Goal: Transaction & Acquisition: Book appointment/travel/reservation

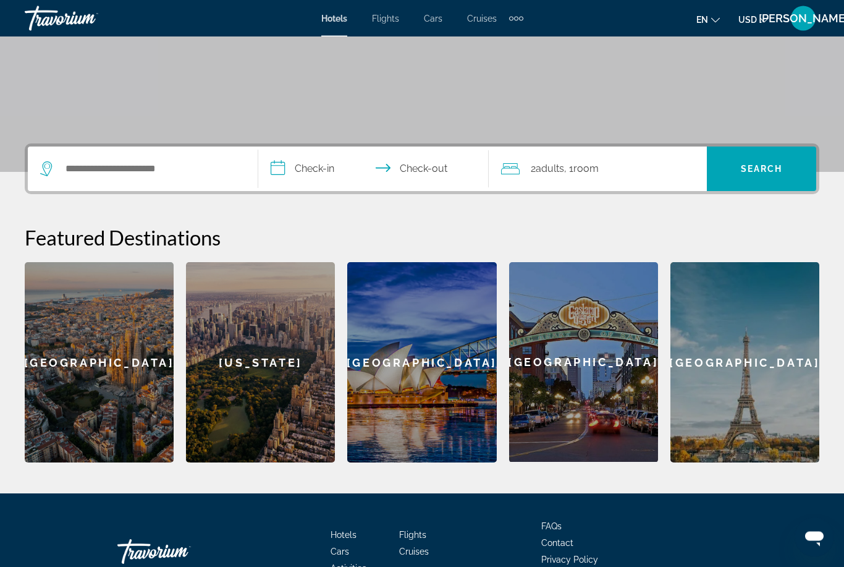
scroll to position [199, 0]
click at [137, 171] on input "Search widget" at bounding box center [151, 169] width 175 height 19
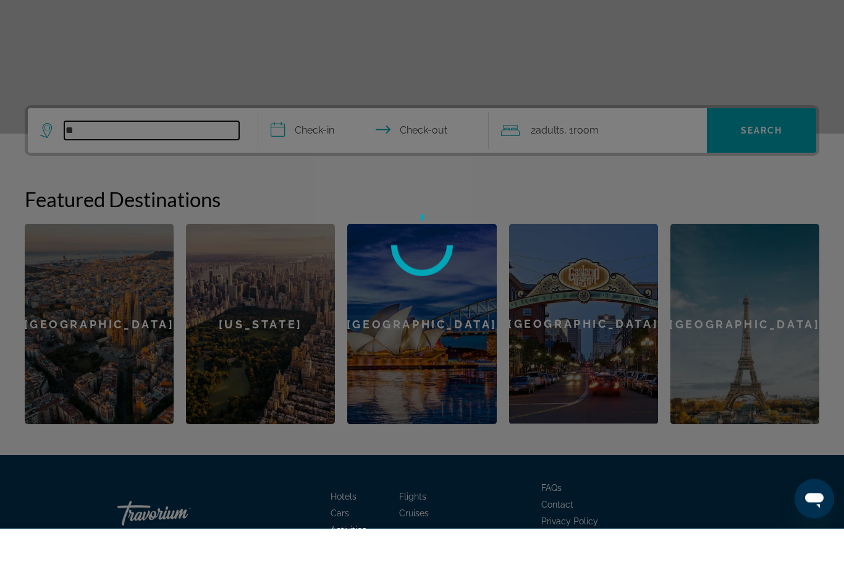
type input "*"
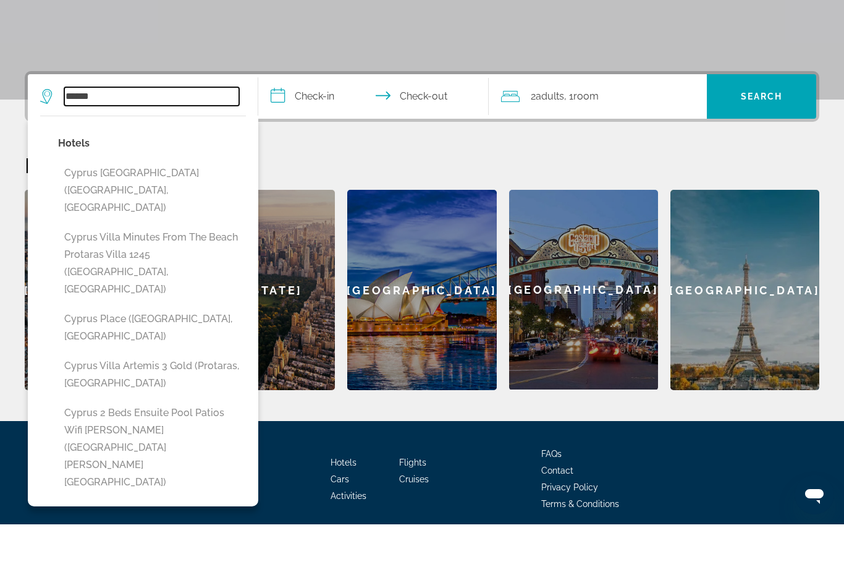
scroll to position [234, 0]
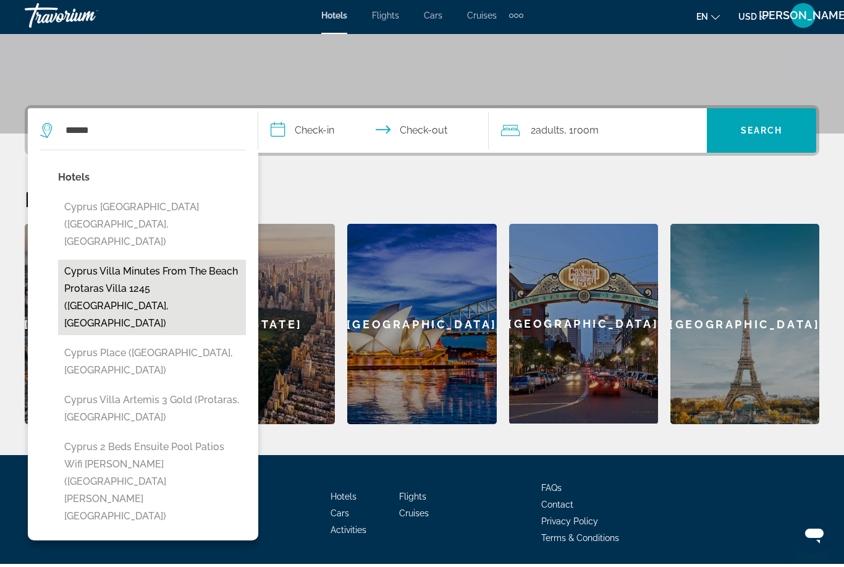
click at [174, 263] on button "Cyprus Villa Minutes From the Beach Protaras Villa 1245 ([GEOGRAPHIC_DATA], [GE…" at bounding box center [152, 300] width 188 height 75
type input "**********"
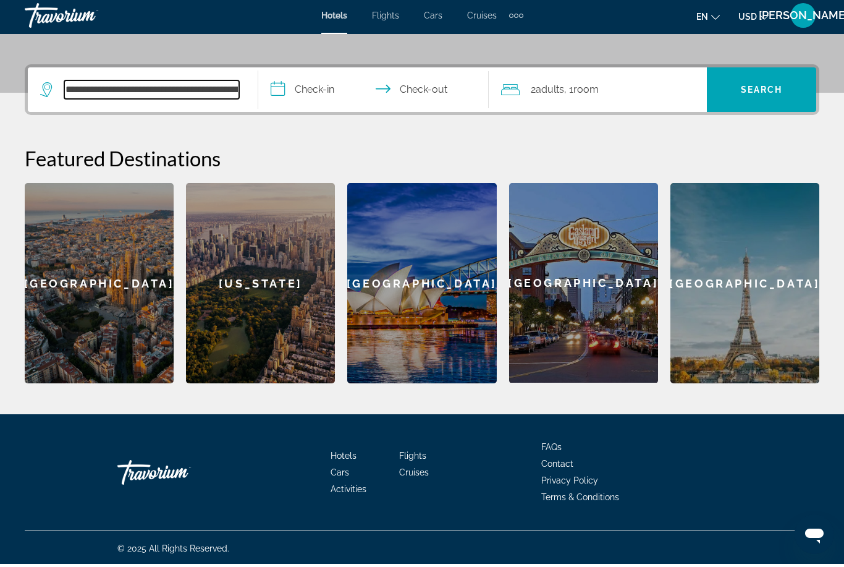
scroll to position [277, 0]
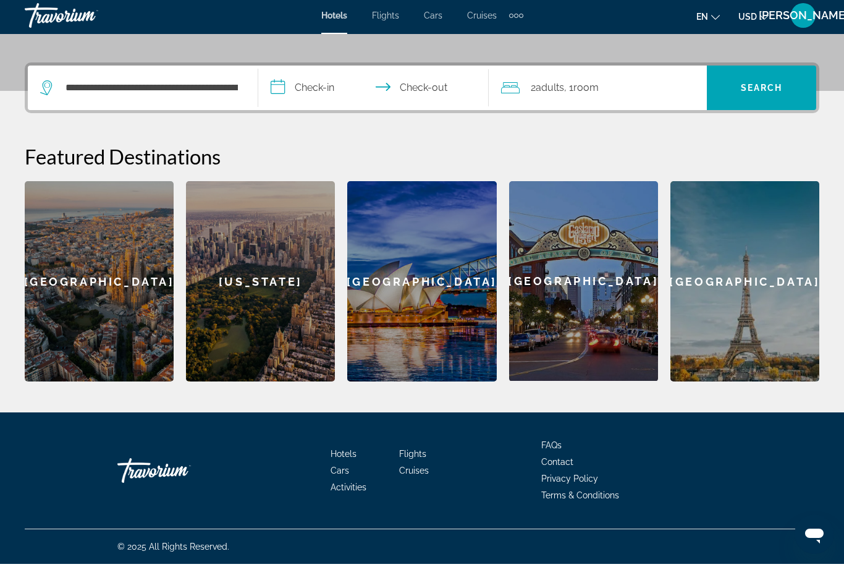
click at [328, 99] on input "**********" at bounding box center [376, 93] width 236 height 48
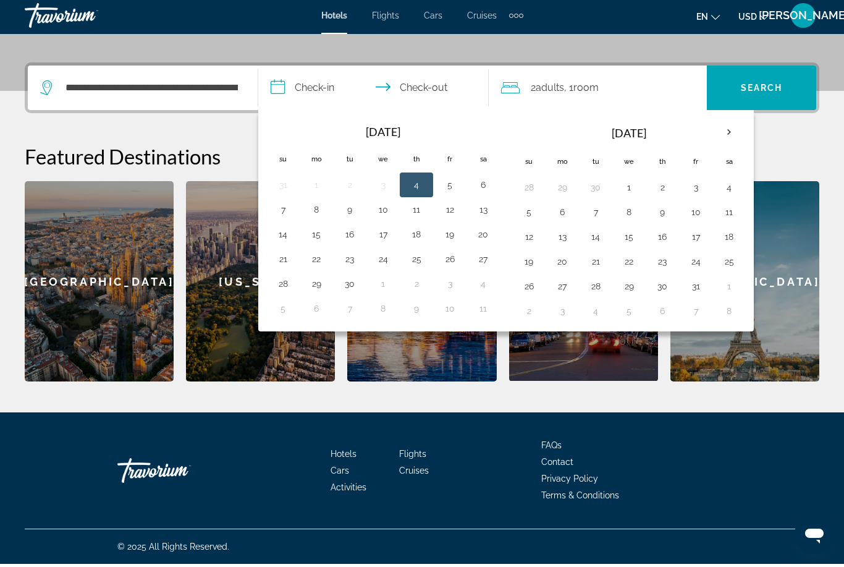
scroll to position [237, 0]
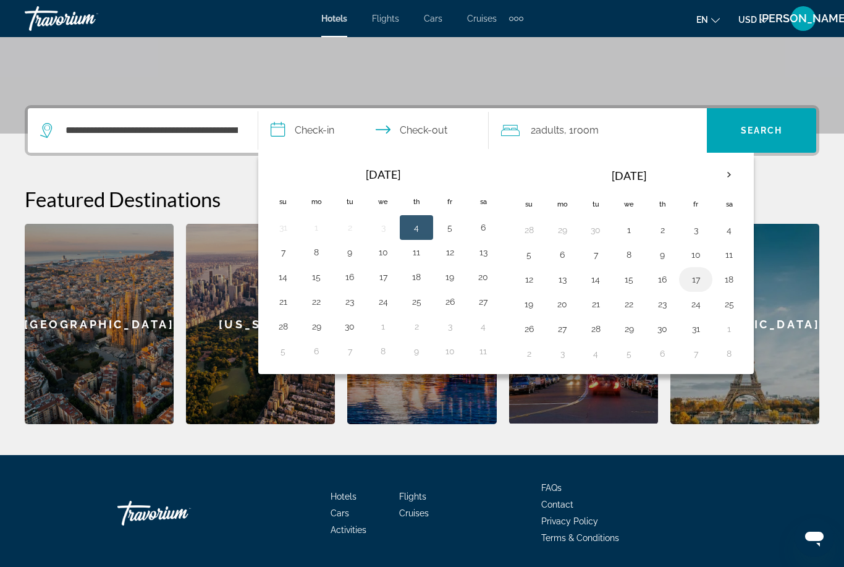
click at [692, 278] on button "17" at bounding box center [696, 279] width 20 height 17
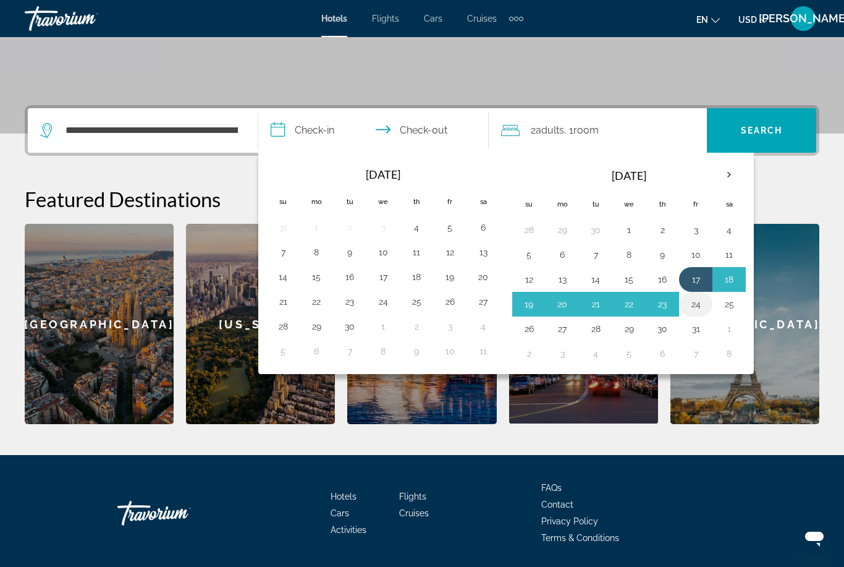
click at [693, 311] on button "24" at bounding box center [696, 303] width 20 height 17
type input "**********"
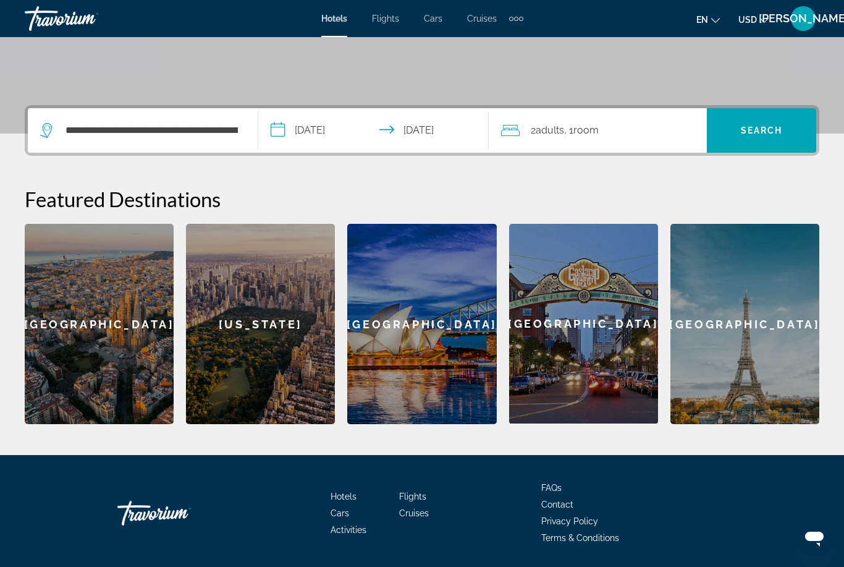
click at [632, 124] on div "2 Adult Adults , 1 Room rooms" at bounding box center [604, 130] width 206 height 17
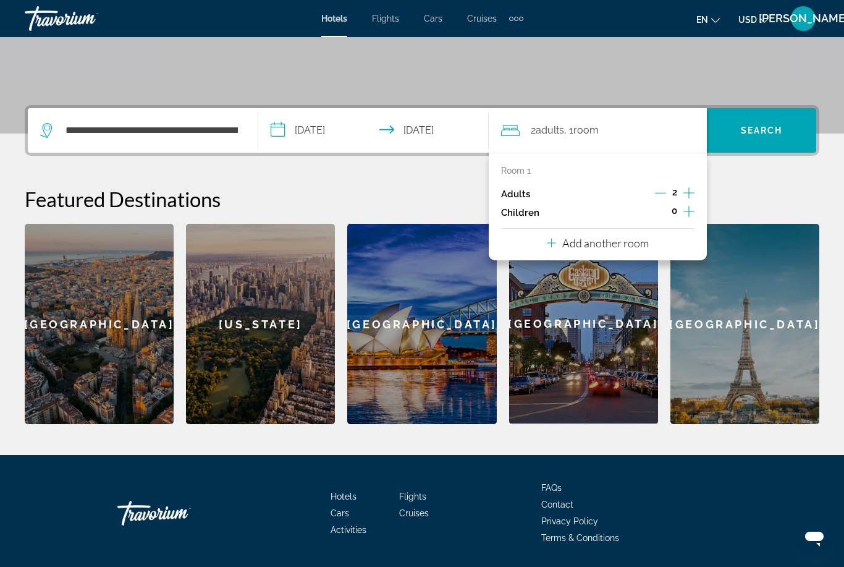
click at [692, 213] on icon "Increment children" at bounding box center [689, 211] width 11 height 15
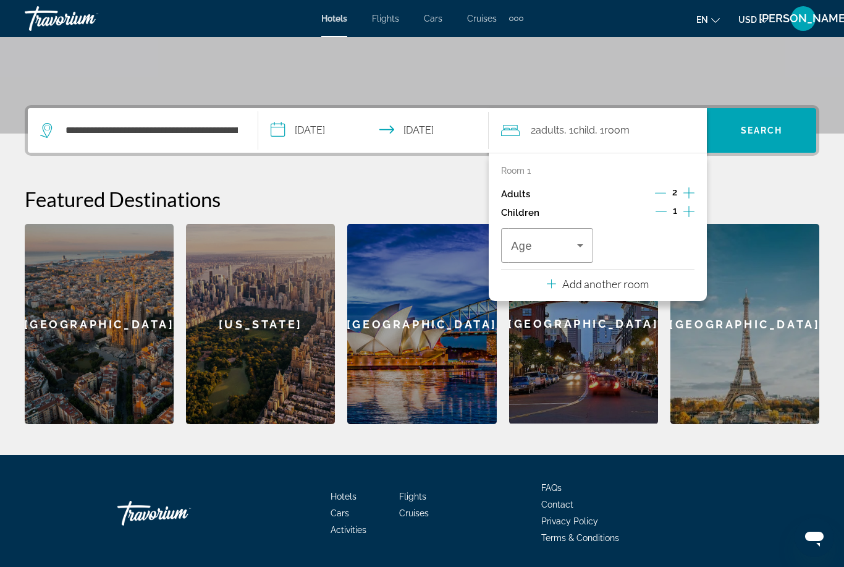
click at [691, 213] on icon "Increment children" at bounding box center [689, 211] width 11 height 15
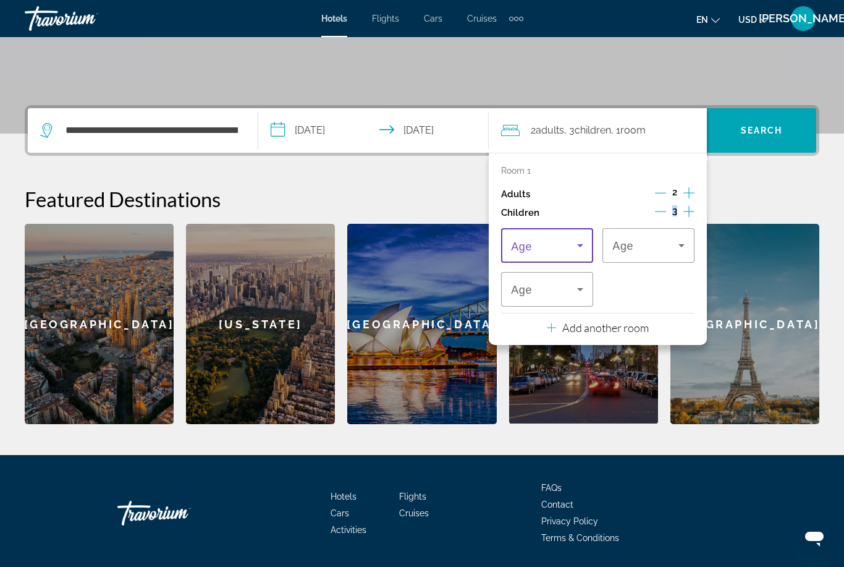
click at [578, 244] on icon "Travelers: 2 adults, 3 children" at bounding box center [580, 245] width 15 height 15
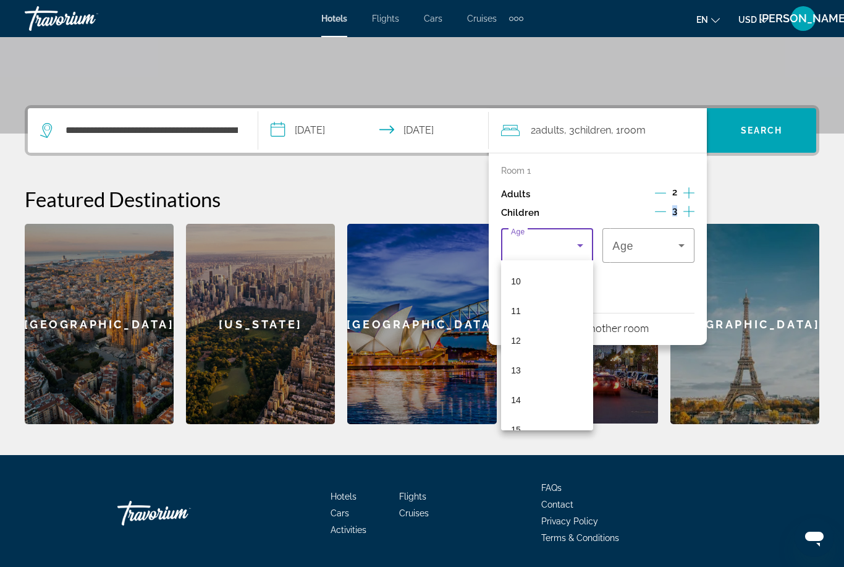
scroll to position [267, 0]
click at [548, 307] on mat-option "10" at bounding box center [547, 310] width 92 height 30
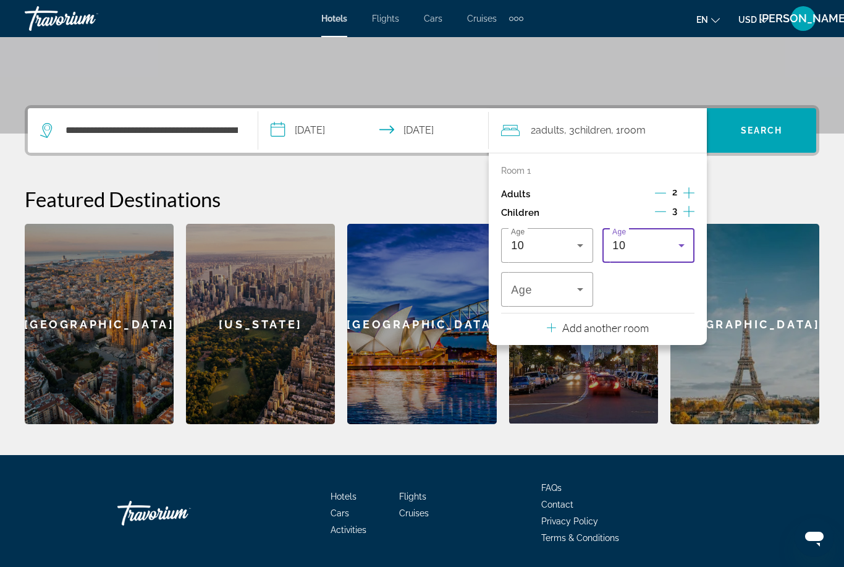
click at [648, 256] on div "10" at bounding box center [649, 245] width 72 height 35
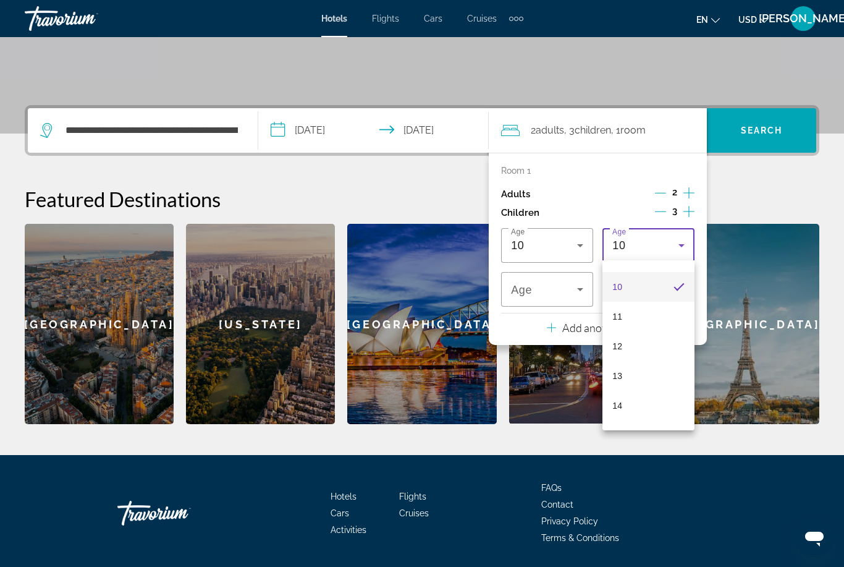
scroll to position [317, 0]
click at [625, 355] on mat-option "13" at bounding box center [649, 349] width 92 height 30
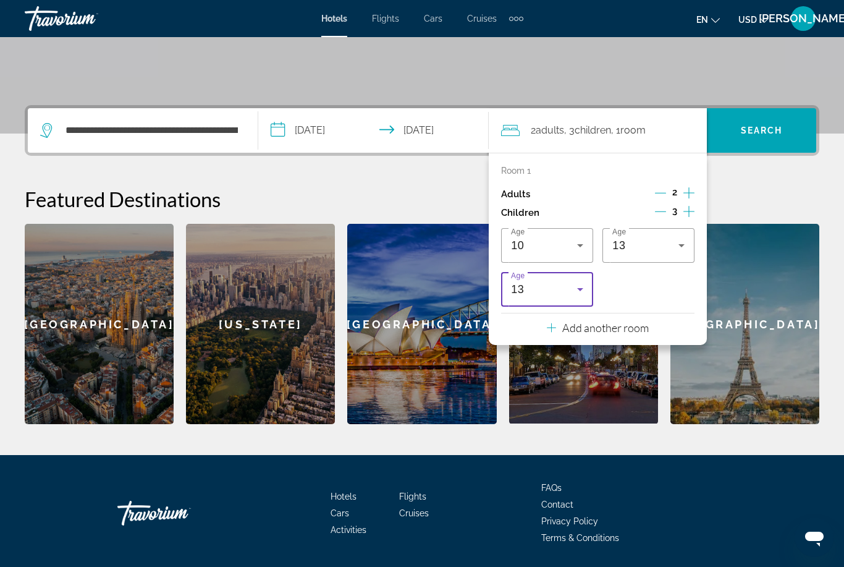
click at [578, 288] on icon "Travelers: 2 adults, 3 children" at bounding box center [580, 289] width 15 height 15
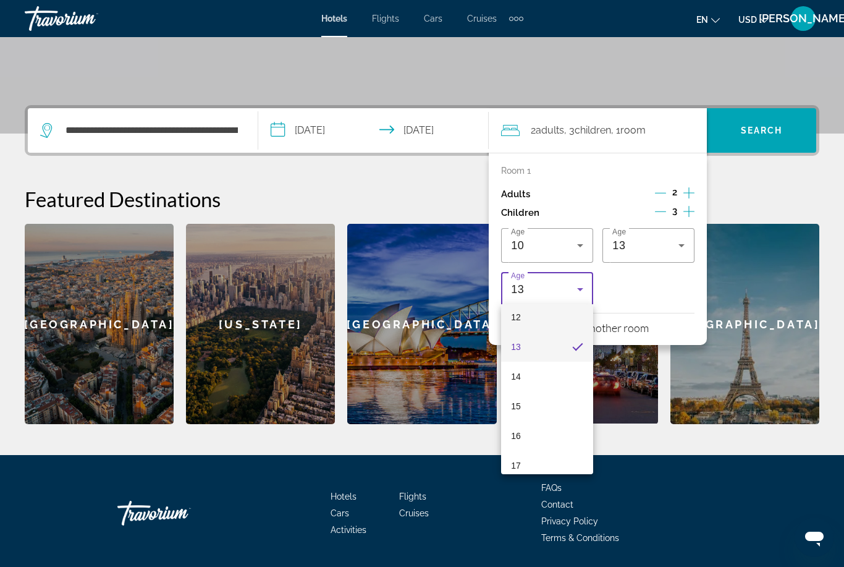
scroll to position [365, 0]
click at [532, 438] on mat-option "16" at bounding box center [547, 434] width 92 height 30
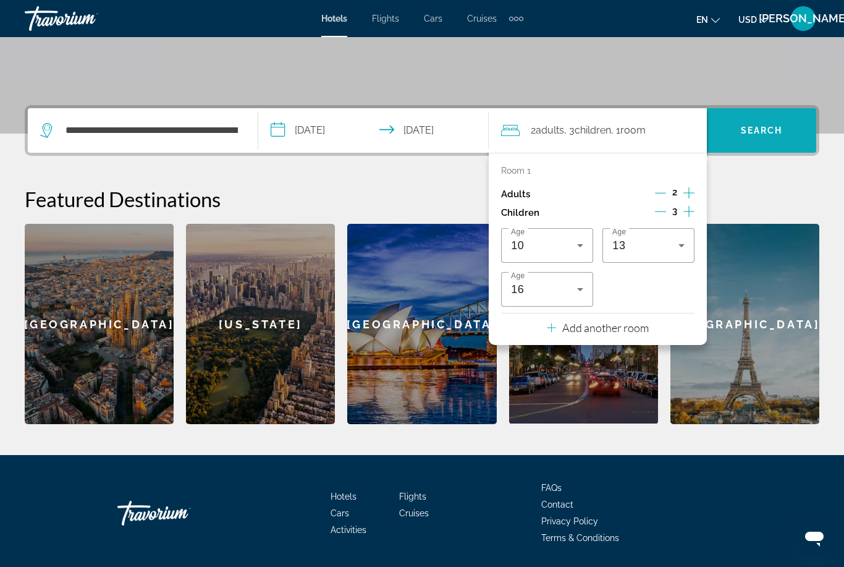
click at [759, 127] on span "Search" at bounding box center [762, 130] width 42 height 10
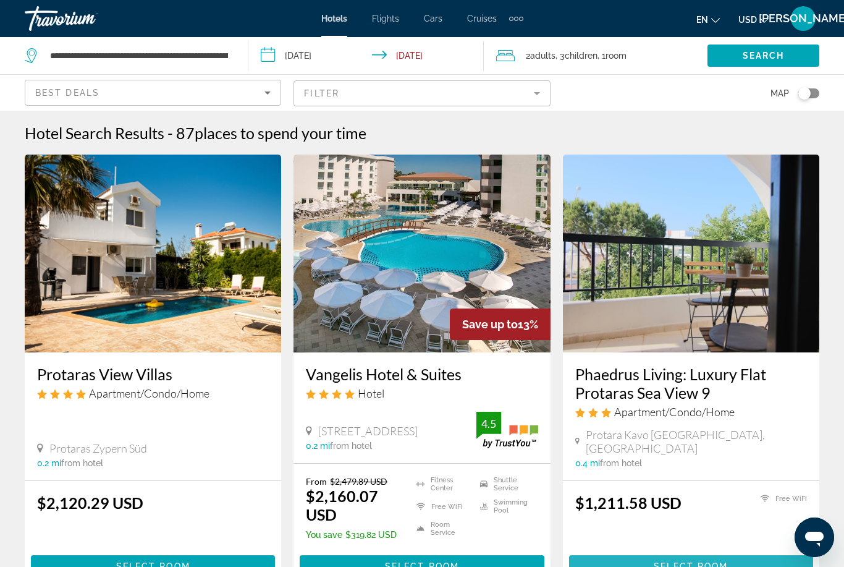
click at [691, 566] on span "Select Room" at bounding box center [691, 566] width 74 height 10
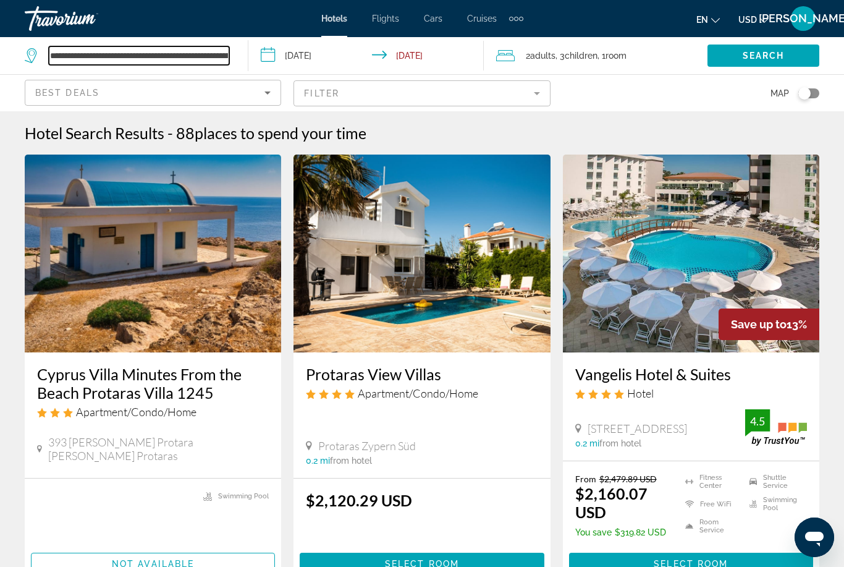
click at [140, 56] on input "**********" at bounding box center [139, 55] width 181 height 19
click at [64, 30] on div "Travorium" at bounding box center [87, 18] width 124 height 32
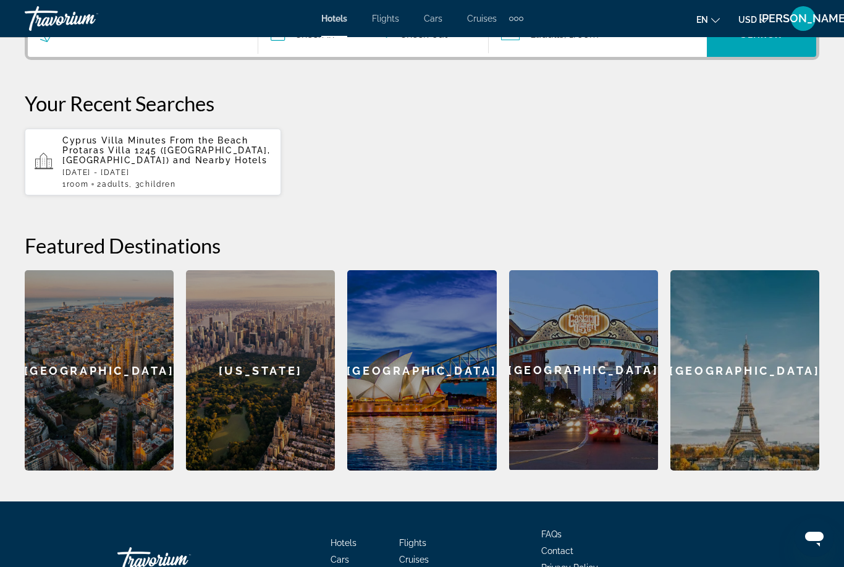
scroll to position [338, 0]
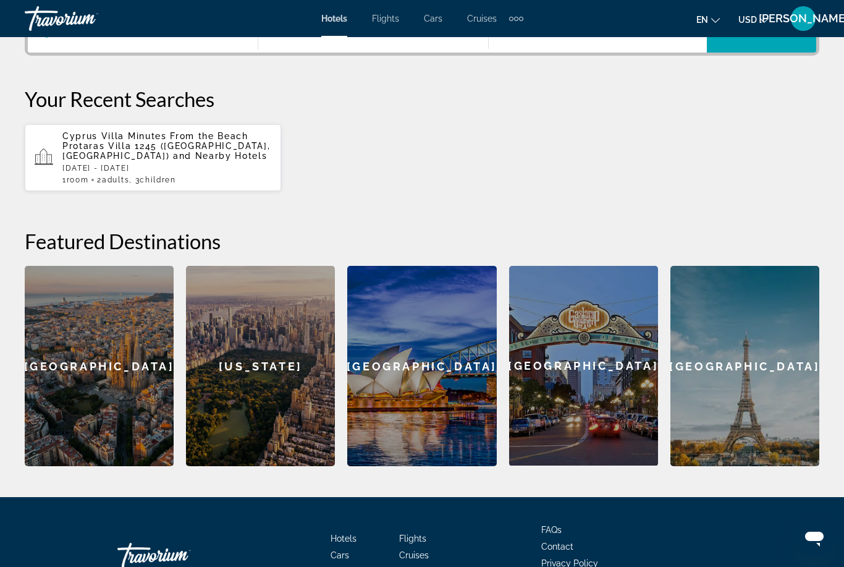
click at [230, 385] on div "[US_STATE]" at bounding box center [260, 366] width 149 height 200
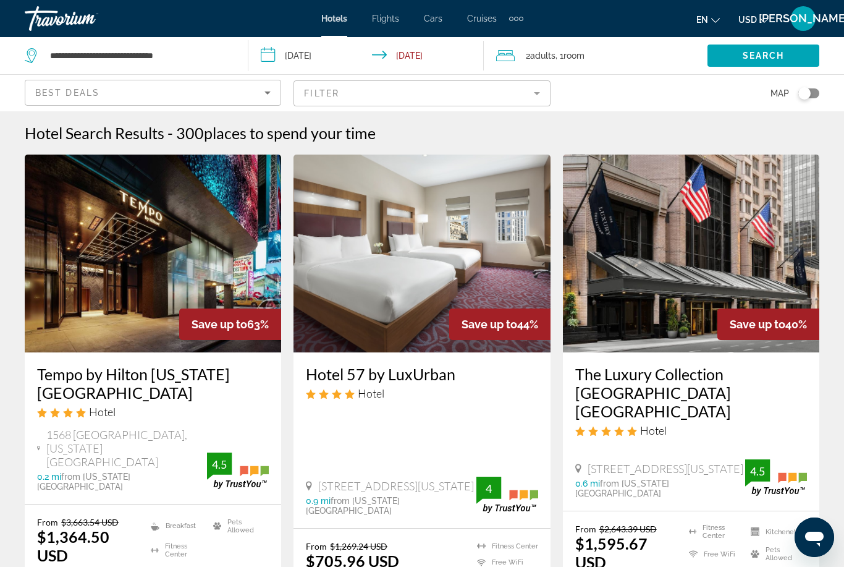
click at [241, 91] on div "Best Deals" at bounding box center [149, 92] width 229 height 15
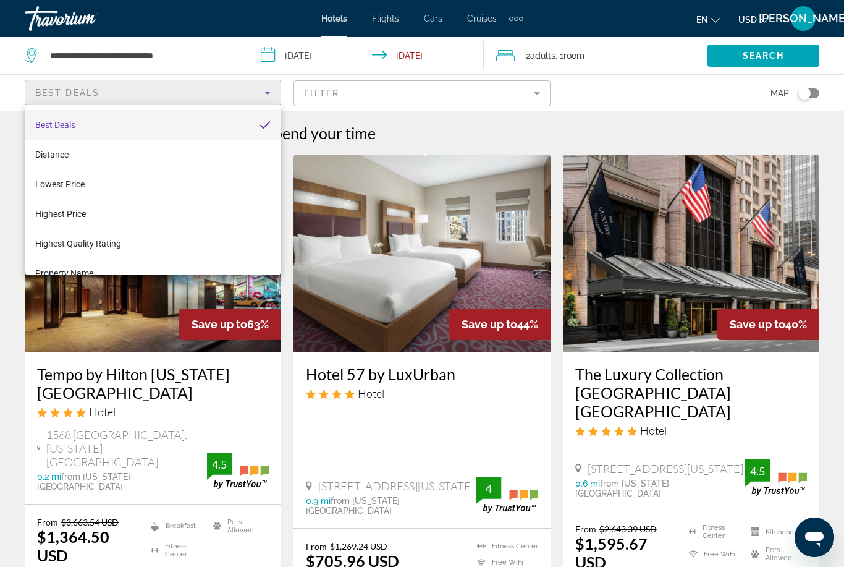
click at [51, 43] on div at bounding box center [422, 283] width 844 height 567
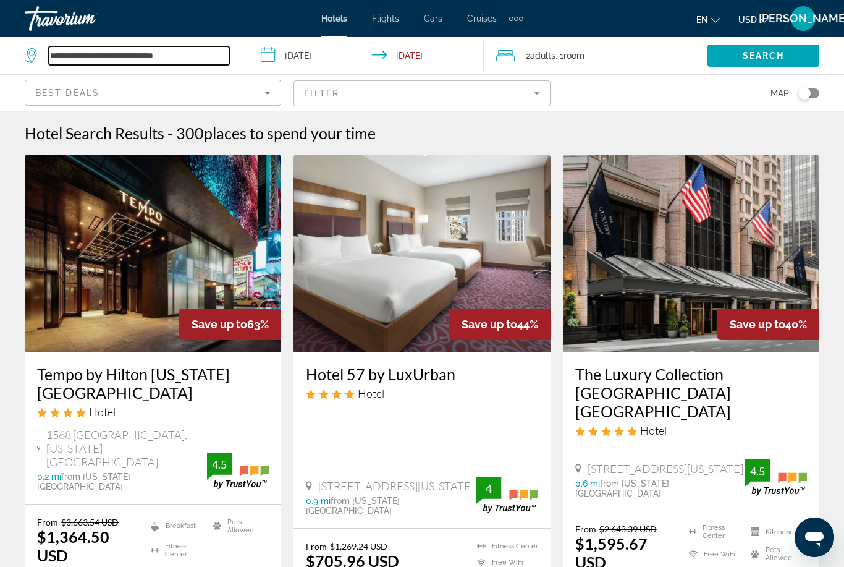
click at [84, 51] on input "**********" at bounding box center [139, 55] width 181 height 19
click at [202, 52] on input "**********" at bounding box center [139, 55] width 181 height 19
click at [187, 55] on input "**********" at bounding box center [139, 55] width 181 height 19
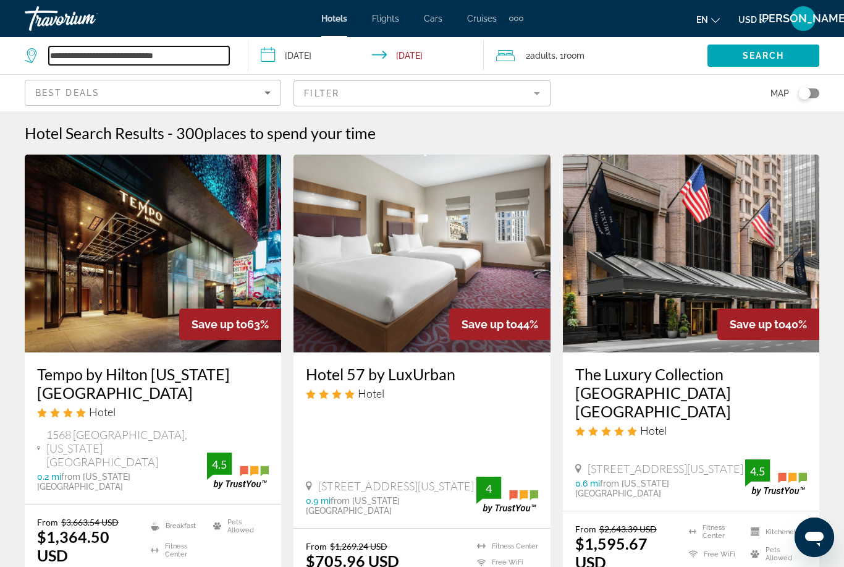
click at [187, 55] on input "**********" at bounding box center [139, 55] width 181 height 19
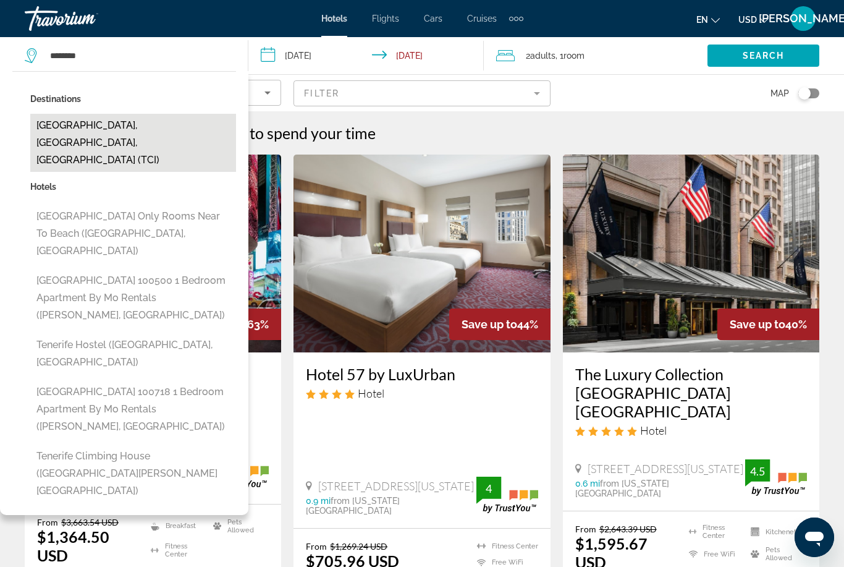
click at [193, 132] on button "[GEOGRAPHIC_DATA], [GEOGRAPHIC_DATA], [GEOGRAPHIC_DATA] (TCI)" at bounding box center [133, 143] width 206 height 58
type input "**********"
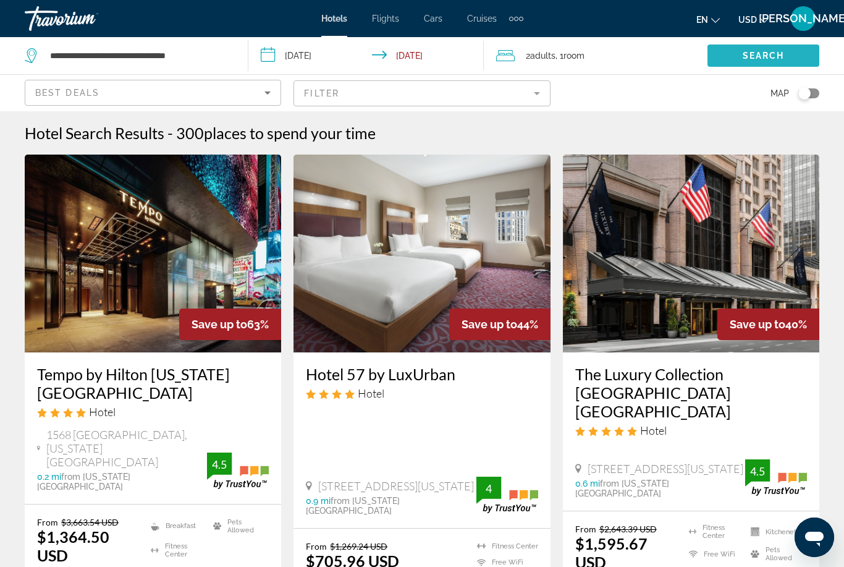
click at [775, 64] on span "Search widget" at bounding box center [764, 56] width 112 height 30
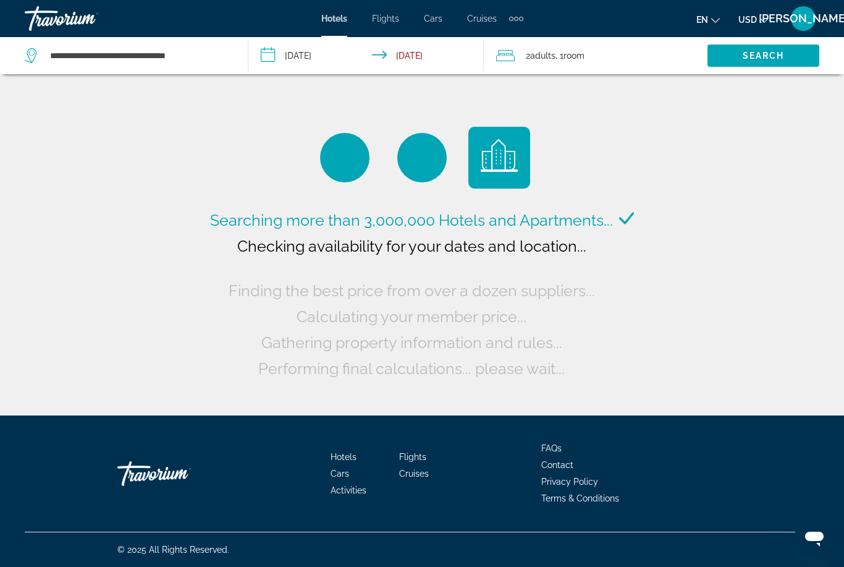
click at [299, 53] on input "**********" at bounding box center [369, 57] width 241 height 41
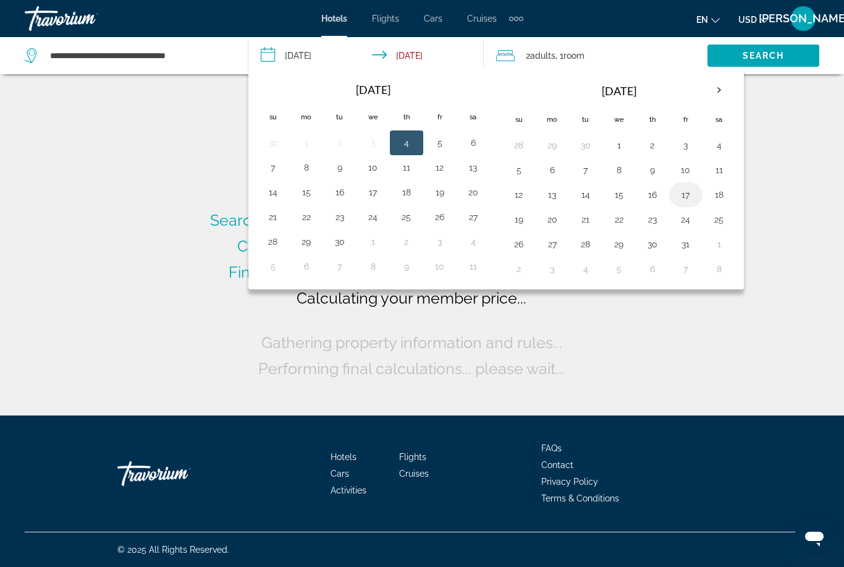
click at [692, 193] on button "17" at bounding box center [686, 194] width 20 height 17
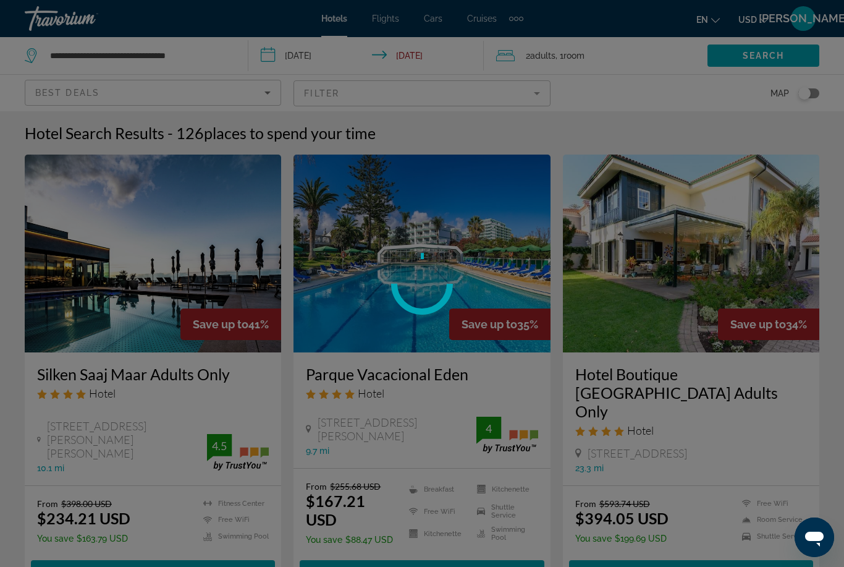
click at [692, 227] on div "**********" at bounding box center [422, 283] width 844 height 567
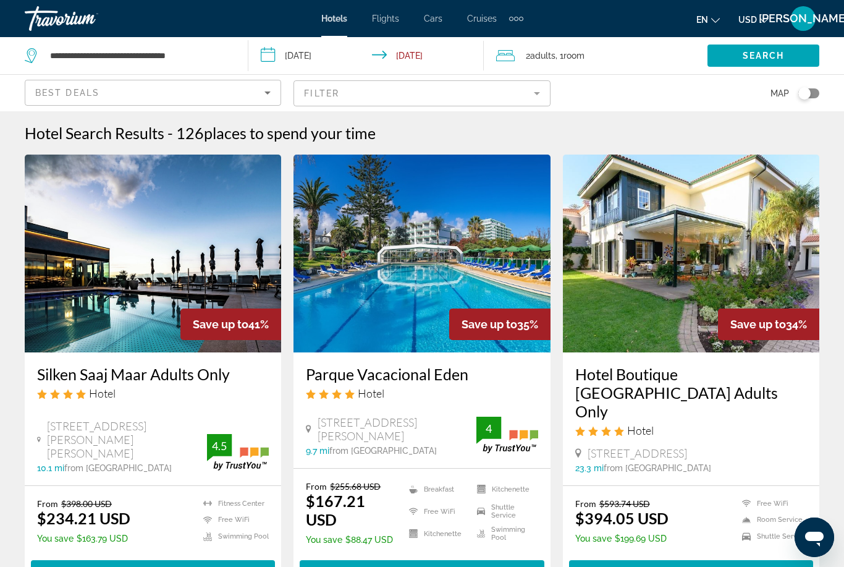
click at [440, 58] on input "**********" at bounding box center [369, 57] width 241 height 41
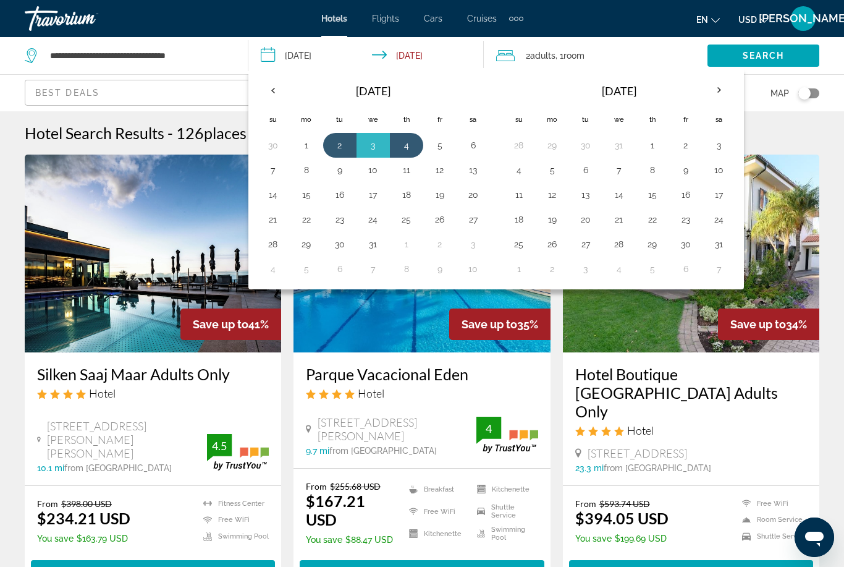
click at [301, 51] on input "**********" at bounding box center [369, 57] width 241 height 41
click at [308, 59] on input "**********" at bounding box center [369, 57] width 241 height 41
click at [268, 85] on th "Previous month" at bounding box center [273, 90] width 33 height 27
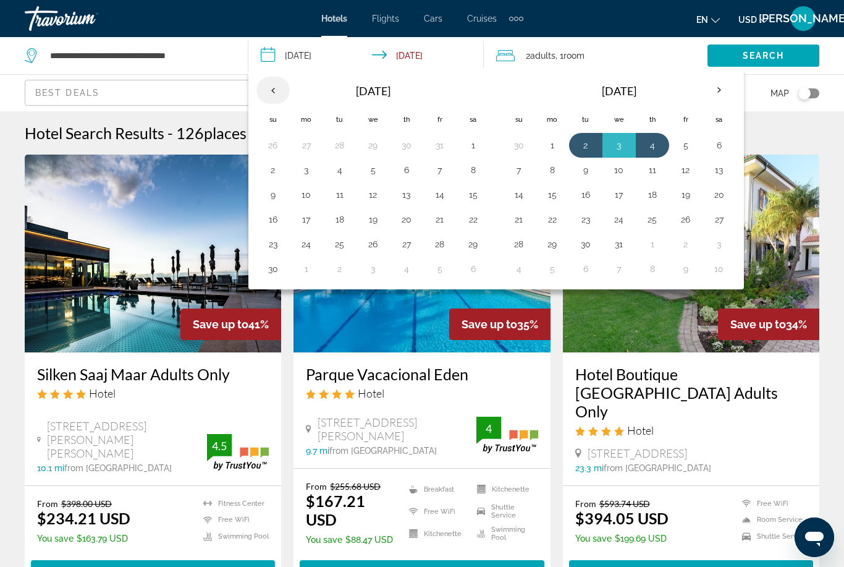
click at [279, 90] on th "Previous month" at bounding box center [273, 90] width 33 height 27
click at [469, 196] on button "18" at bounding box center [474, 194] width 20 height 17
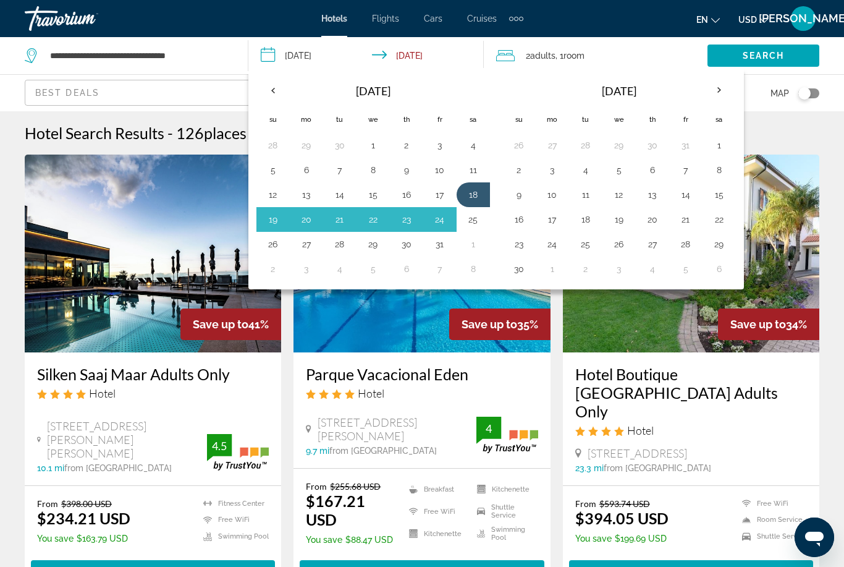
click at [474, 217] on button "25" at bounding box center [474, 219] width 20 height 17
type input "**********"
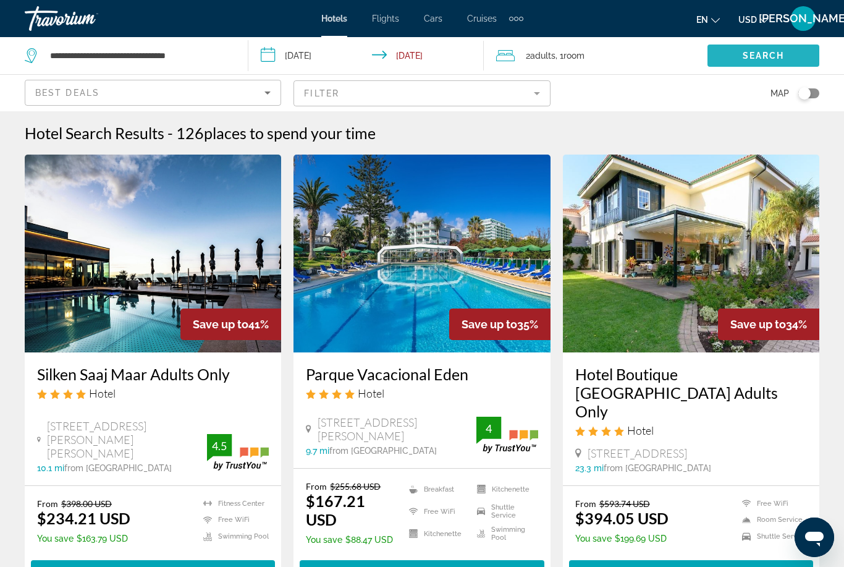
click at [741, 65] on span "Search widget" at bounding box center [764, 56] width 112 height 30
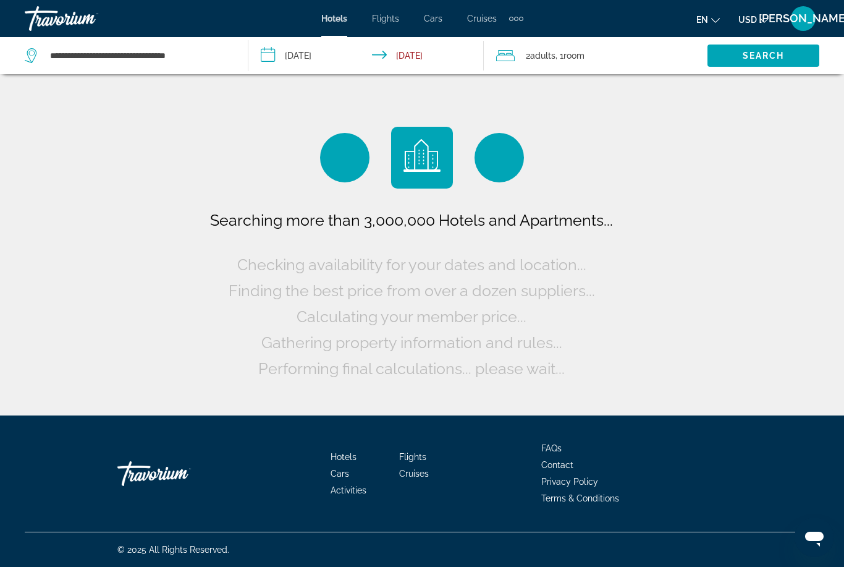
click at [548, 56] on span "Adults" at bounding box center [542, 56] width 25 height 10
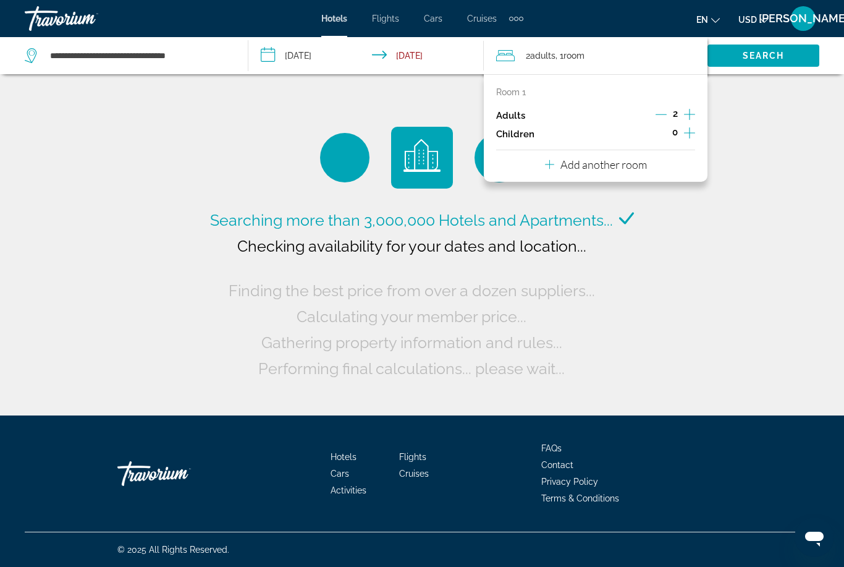
click at [690, 134] on icon "Increment children" at bounding box center [689, 132] width 11 height 11
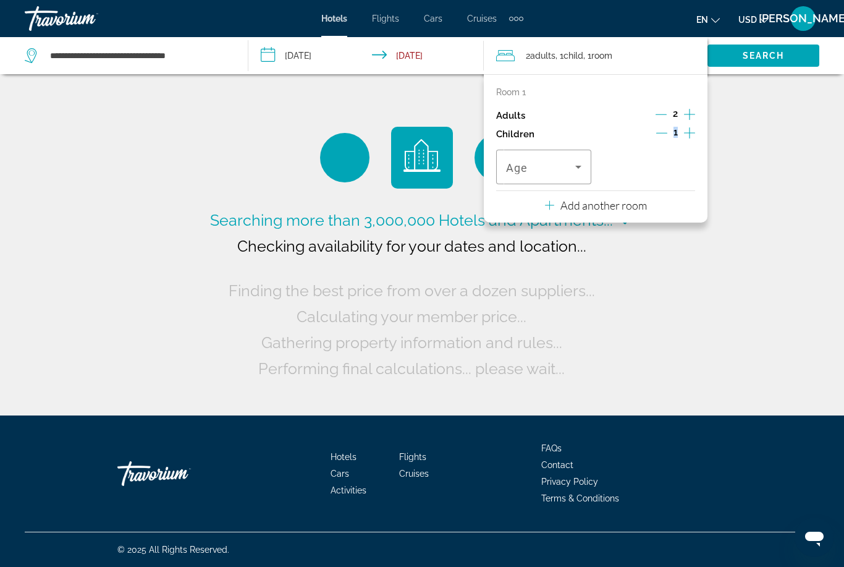
click at [690, 134] on icon "Increment children" at bounding box center [689, 132] width 11 height 11
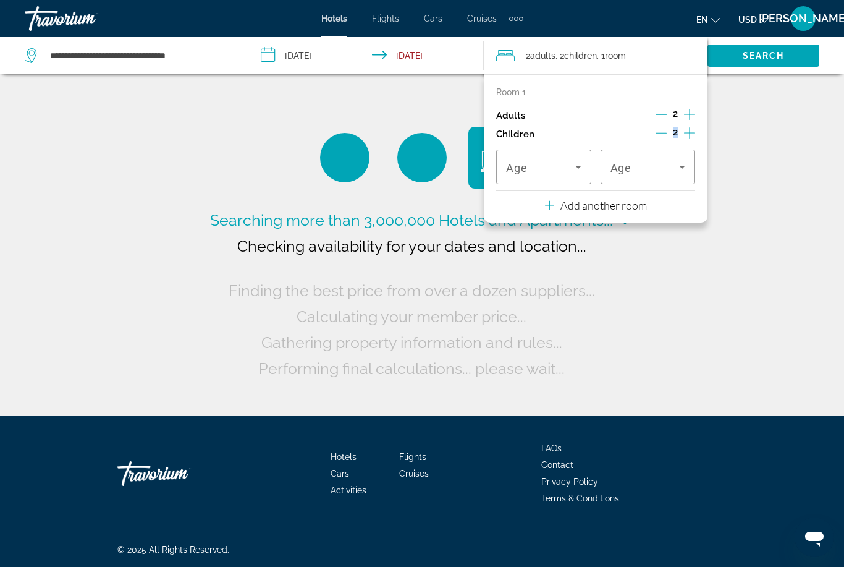
click at [690, 134] on icon "Increment children" at bounding box center [689, 132] width 11 height 11
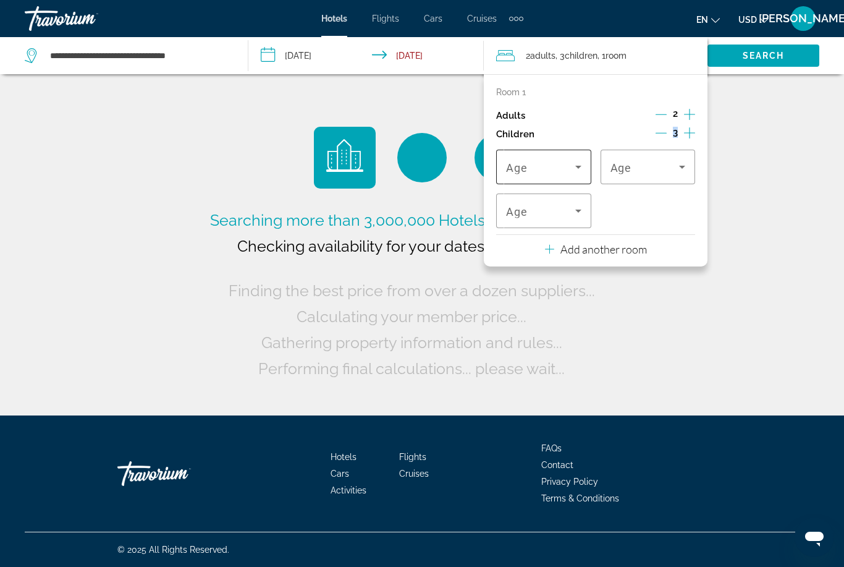
click at [563, 172] on div "Travelers: 2 adults, 3 children" at bounding box center [543, 167] width 75 height 35
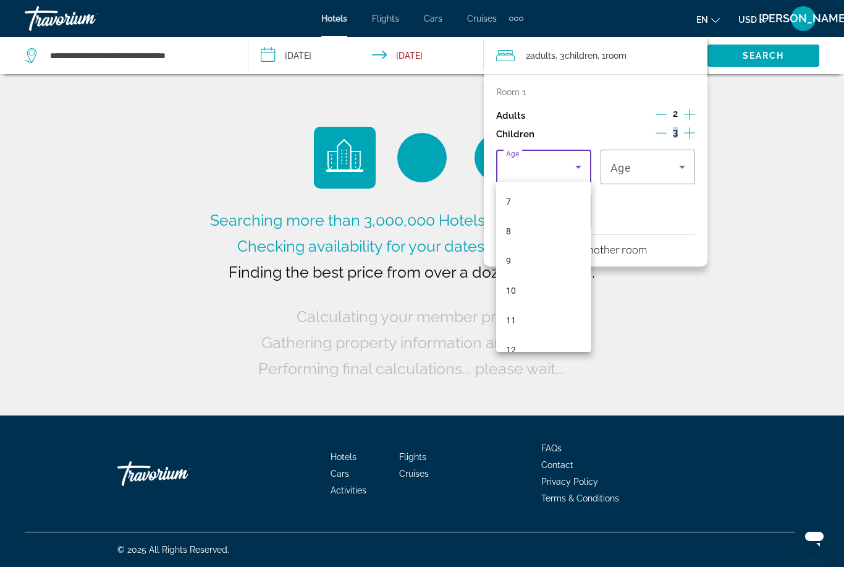
scroll to position [212, 0]
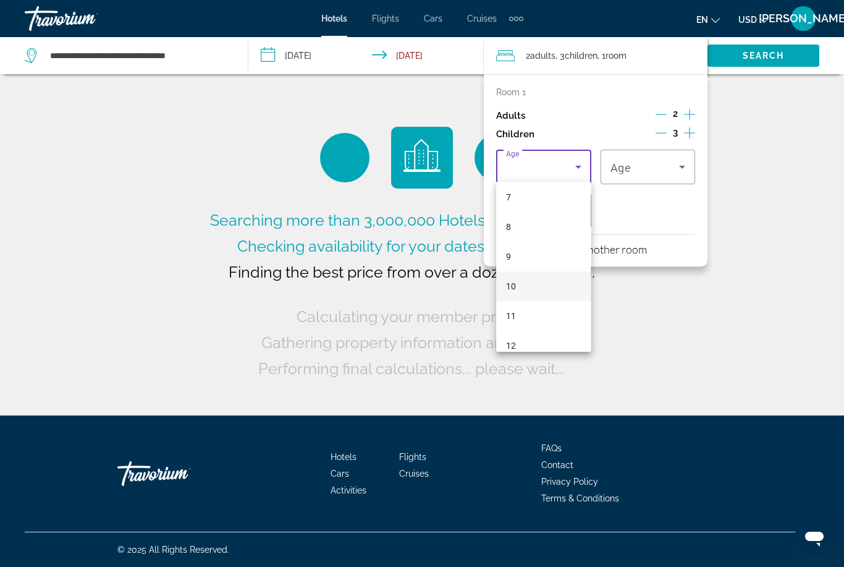
click at [518, 294] on mat-option "10" at bounding box center [543, 286] width 95 height 30
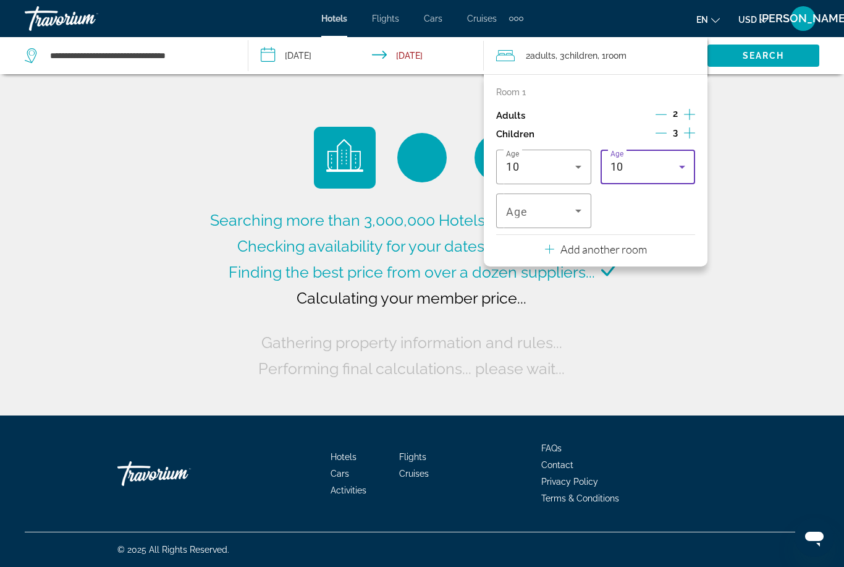
click at [648, 171] on div "10" at bounding box center [645, 166] width 69 height 15
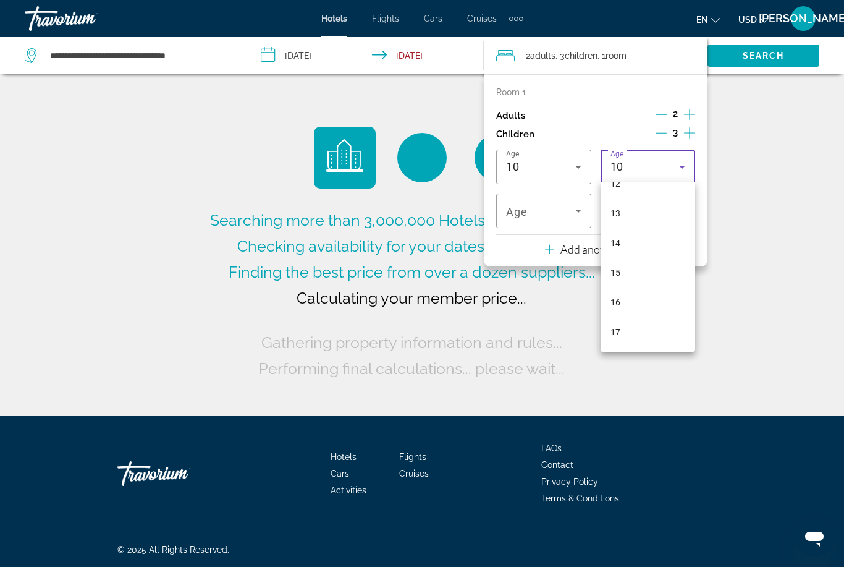
scroll to position [374, 0]
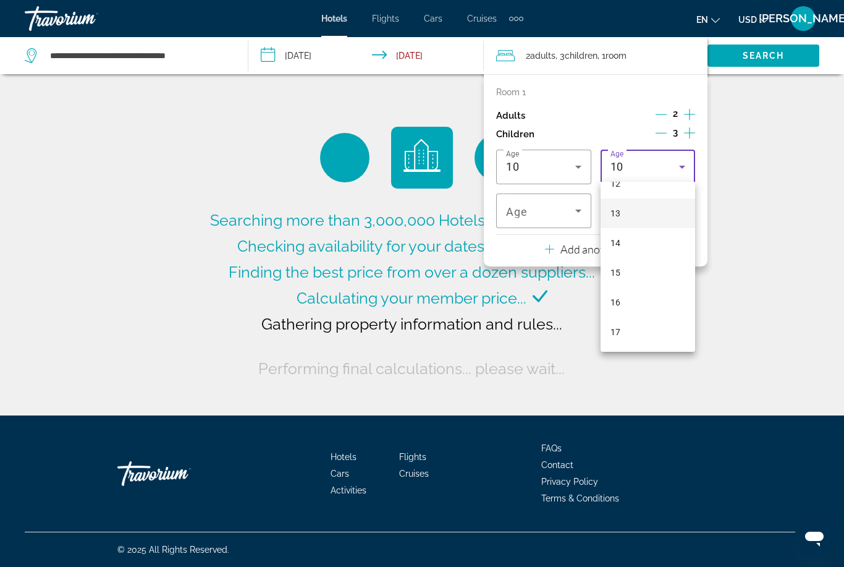
click at [635, 220] on mat-option "13" at bounding box center [648, 213] width 95 height 30
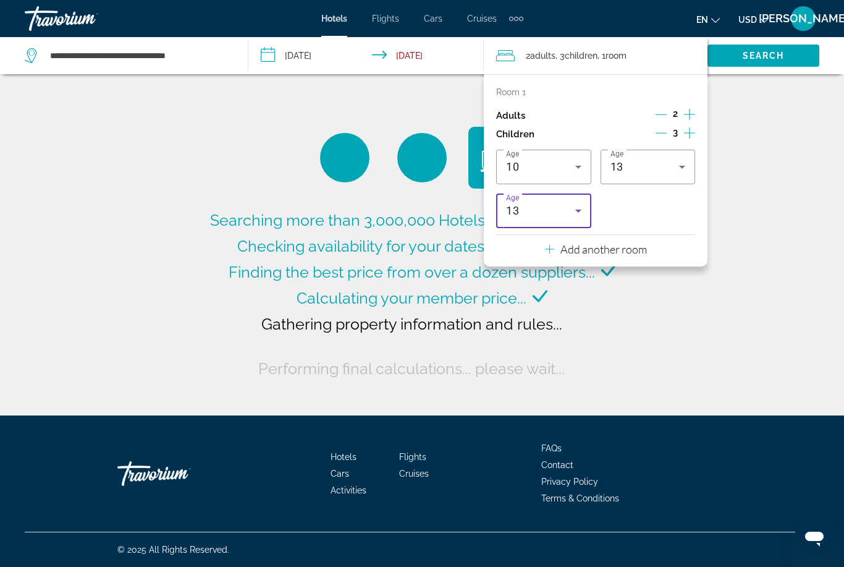
click at [579, 210] on icon "Travelers: 2 adults, 3 children" at bounding box center [579, 211] width 6 height 3
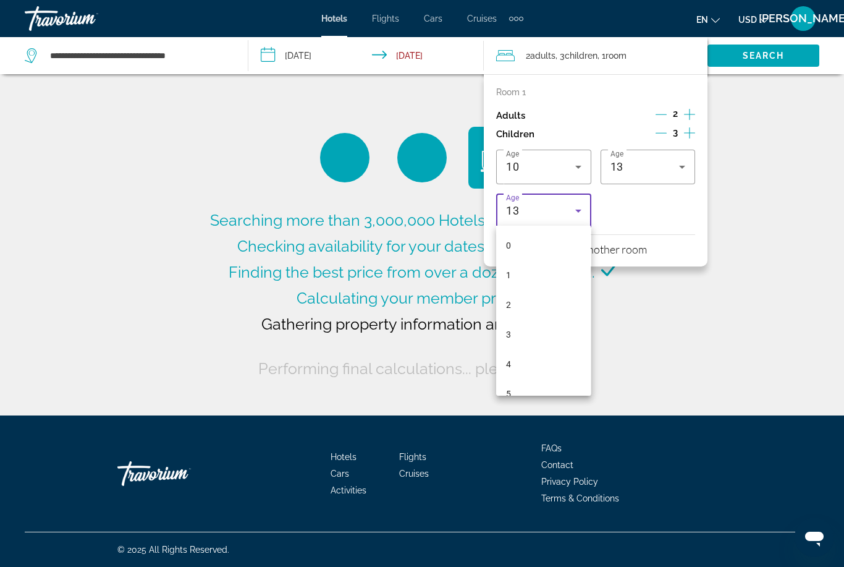
scroll to position [250, 0]
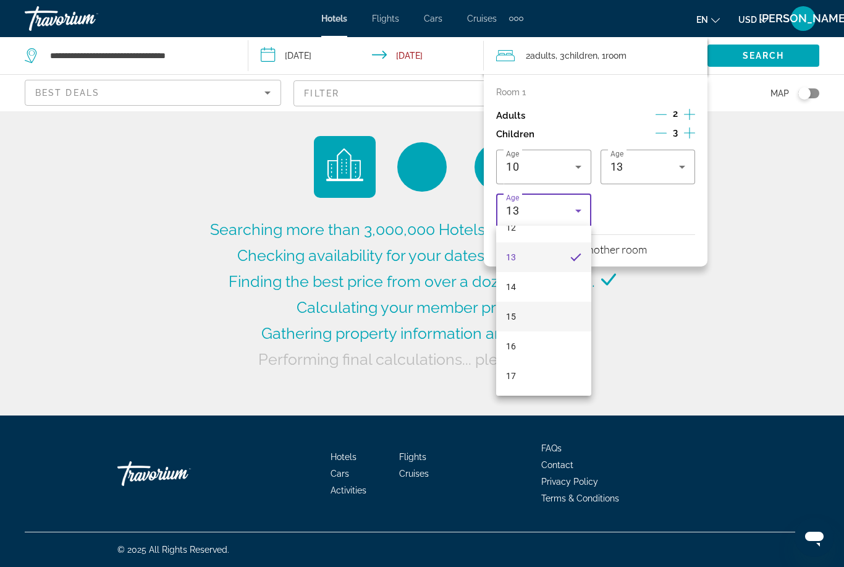
scroll to position [374, 0]
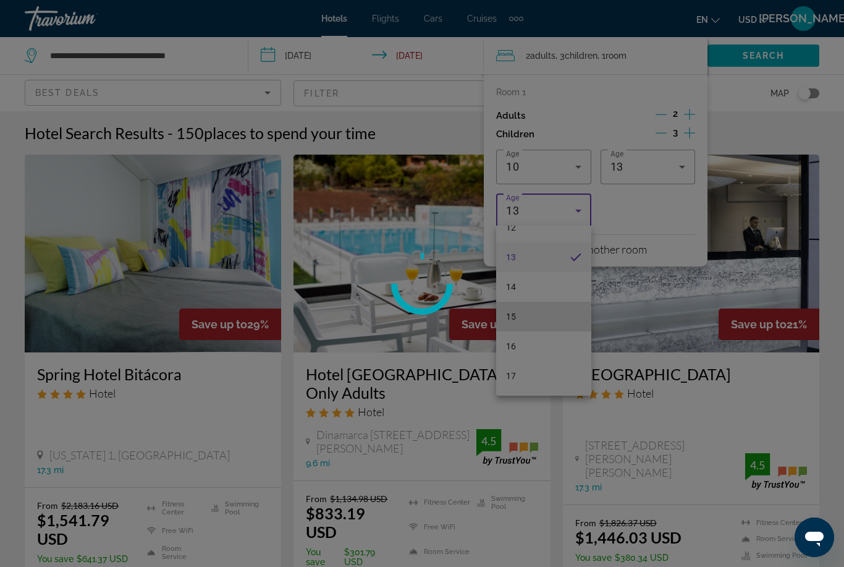
click at [544, 310] on body "**********" at bounding box center [422, 283] width 844 height 567
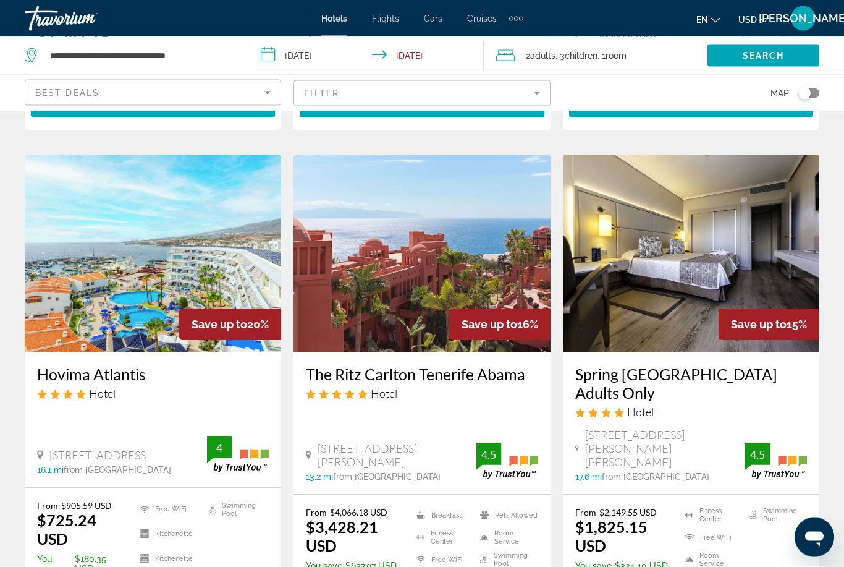
scroll to position [484, 0]
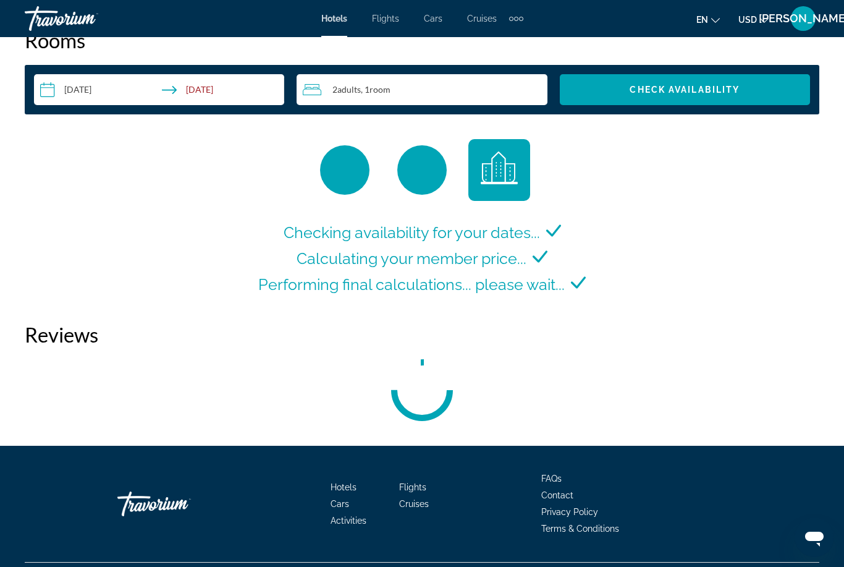
scroll to position [1818, 0]
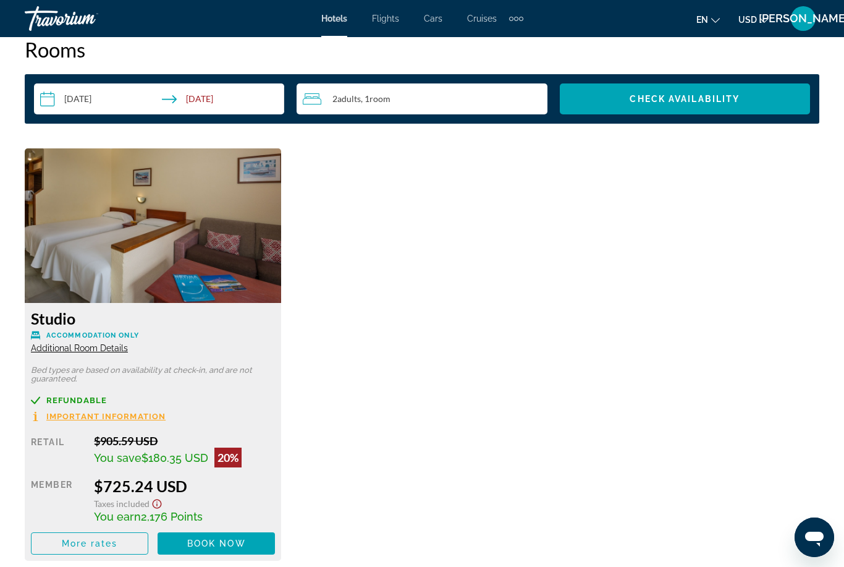
click at [488, 109] on div "2 Adult Adults , 1 Room rooms" at bounding box center [425, 98] width 244 height 31
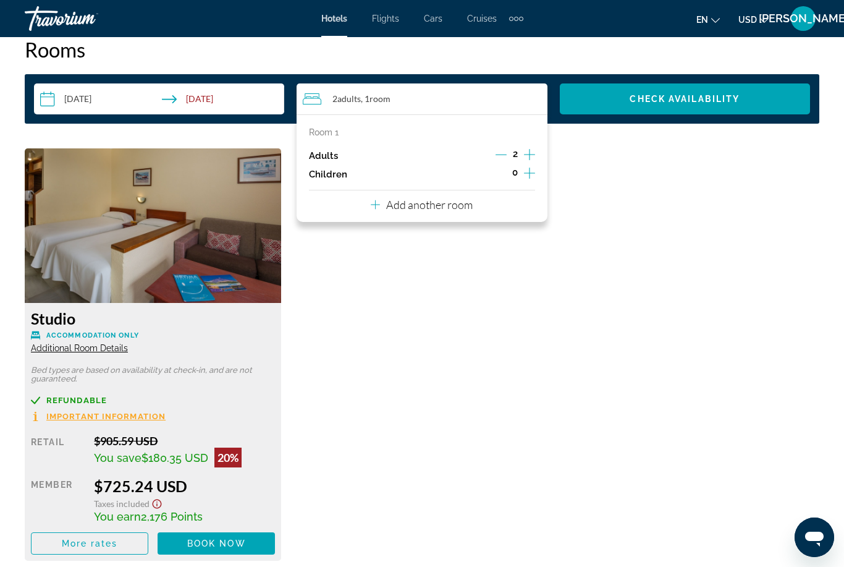
click at [528, 170] on icon "Increment children" at bounding box center [529, 173] width 11 height 15
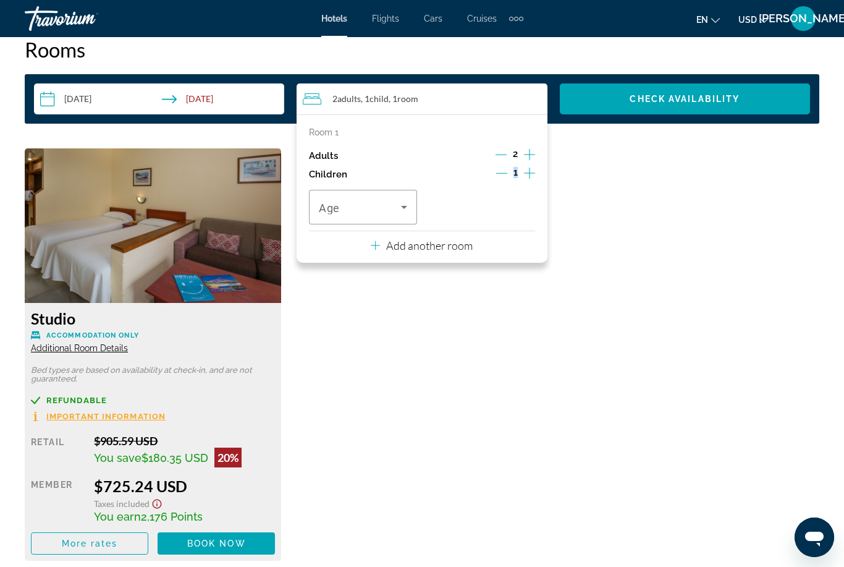
click at [528, 170] on icon "Increment children" at bounding box center [529, 173] width 11 height 15
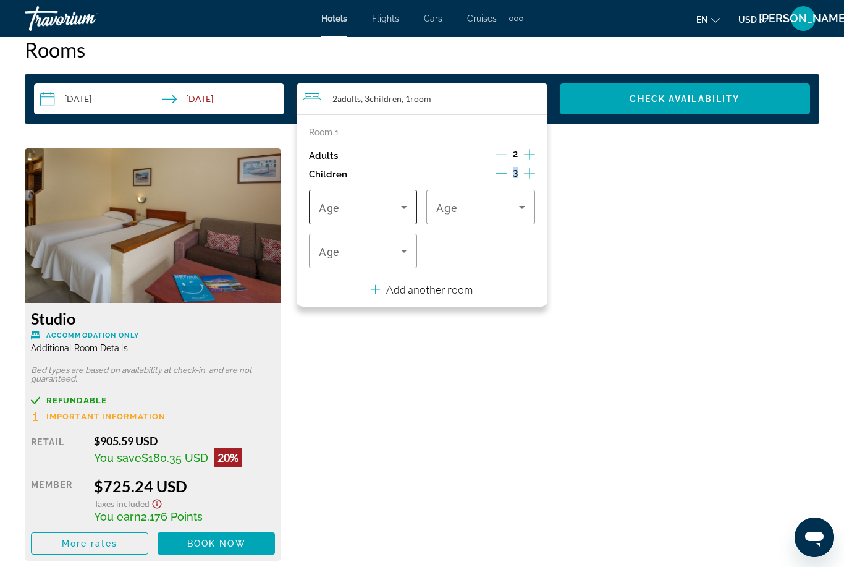
click at [404, 208] on icon "Travelers: 2 adults, 3 children" at bounding box center [404, 207] width 15 height 15
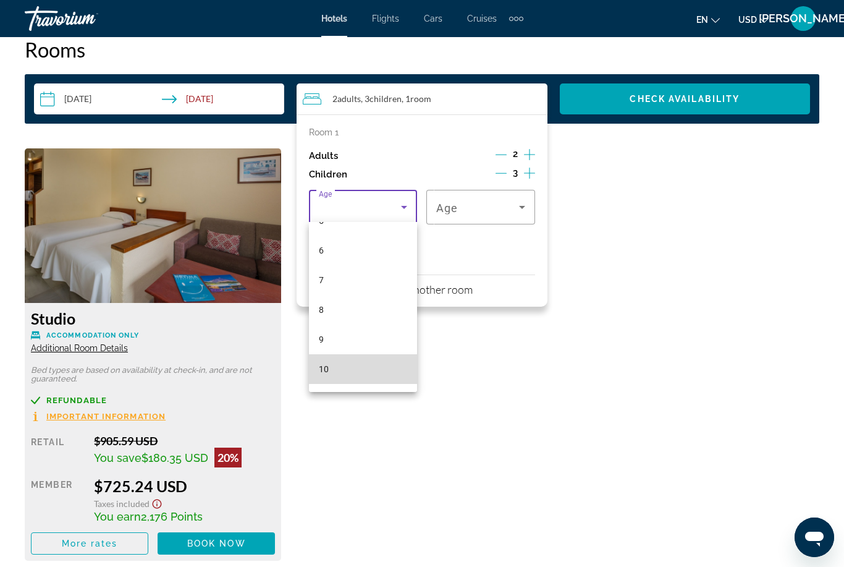
click at [333, 373] on mat-option "10" at bounding box center [363, 369] width 108 height 30
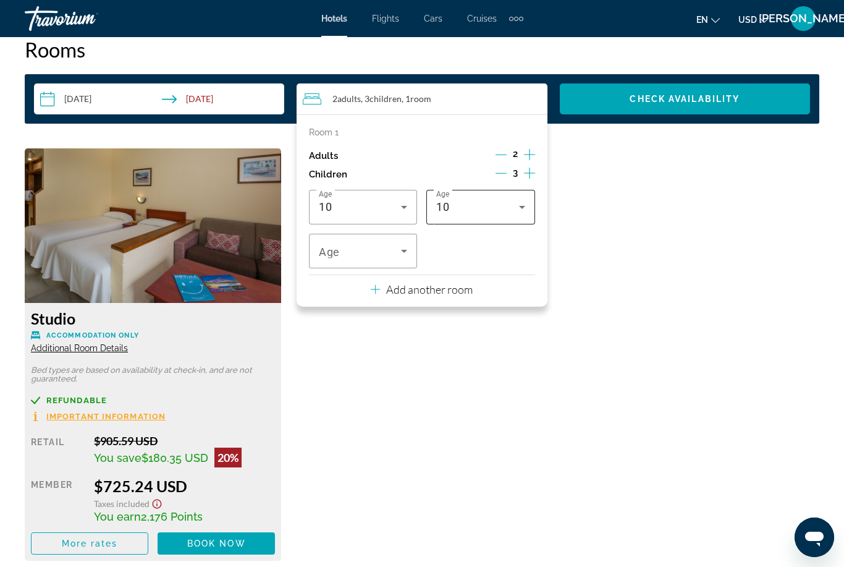
click at [463, 212] on div "10" at bounding box center [480, 207] width 88 height 35
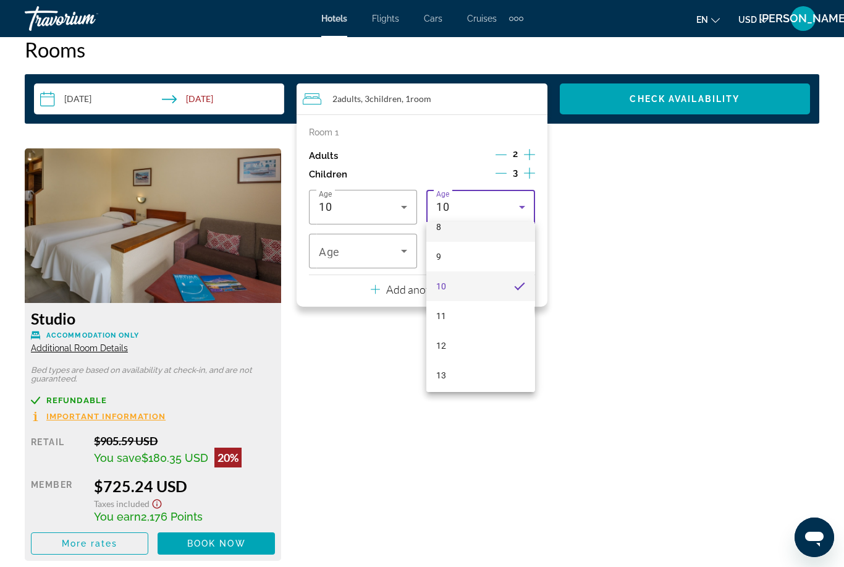
scroll to position [255, 0]
click at [445, 375] on span "13" at bounding box center [441, 372] width 10 height 15
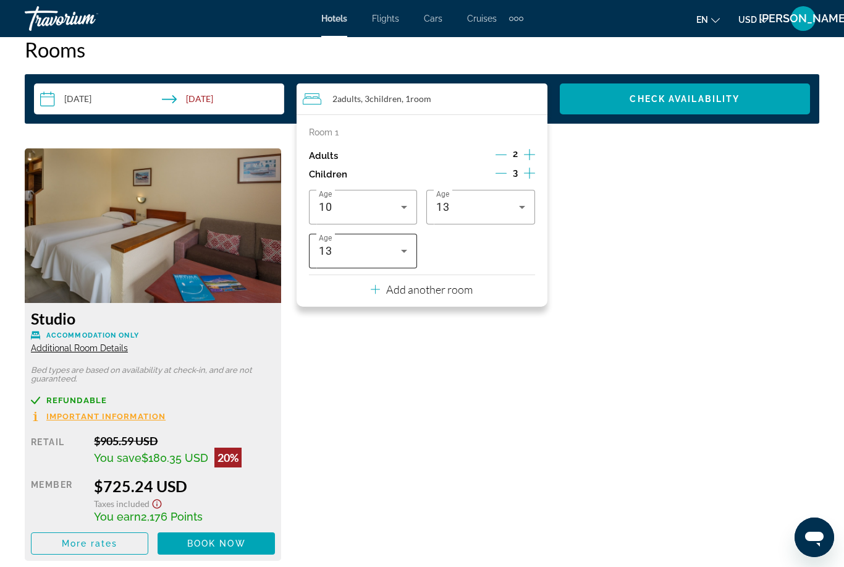
click at [361, 240] on div "13" at bounding box center [363, 251] width 88 height 35
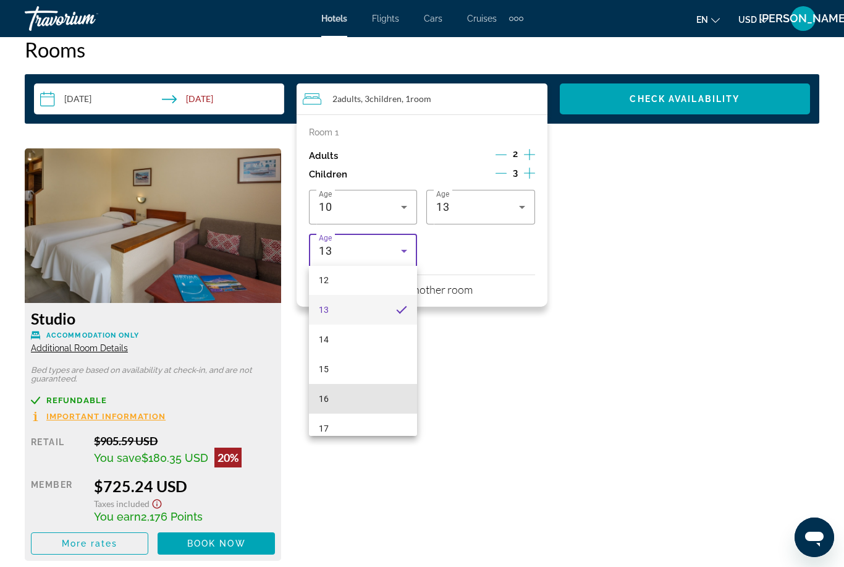
click at [336, 404] on mat-option "16" at bounding box center [363, 399] width 108 height 30
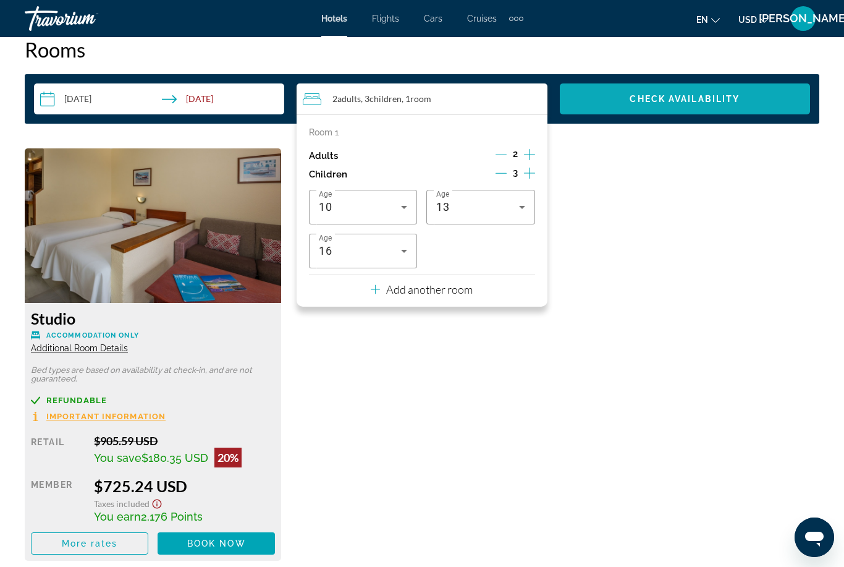
click at [695, 96] on span "Check Availability" at bounding box center [685, 99] width 110 height 10
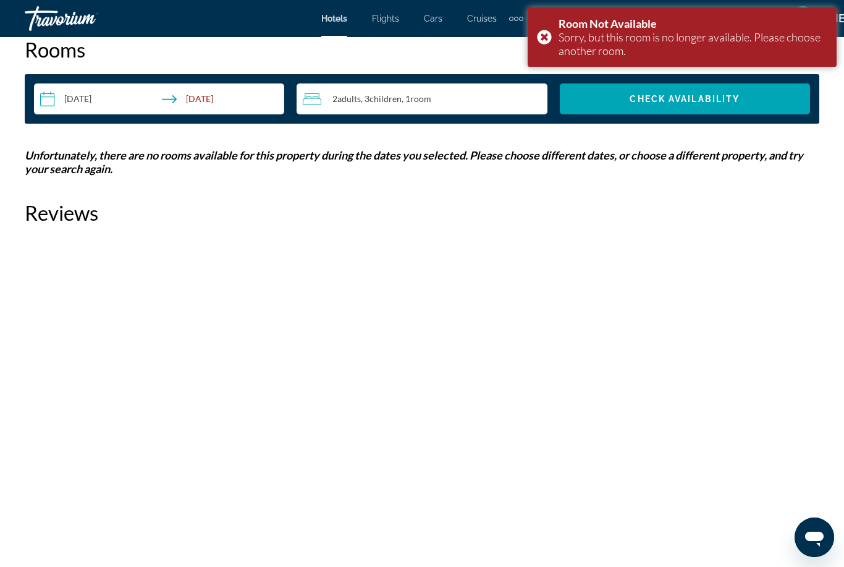
click at [57, 17] on div "Travorium" at bounding box center [87, 18] width 124 height 32
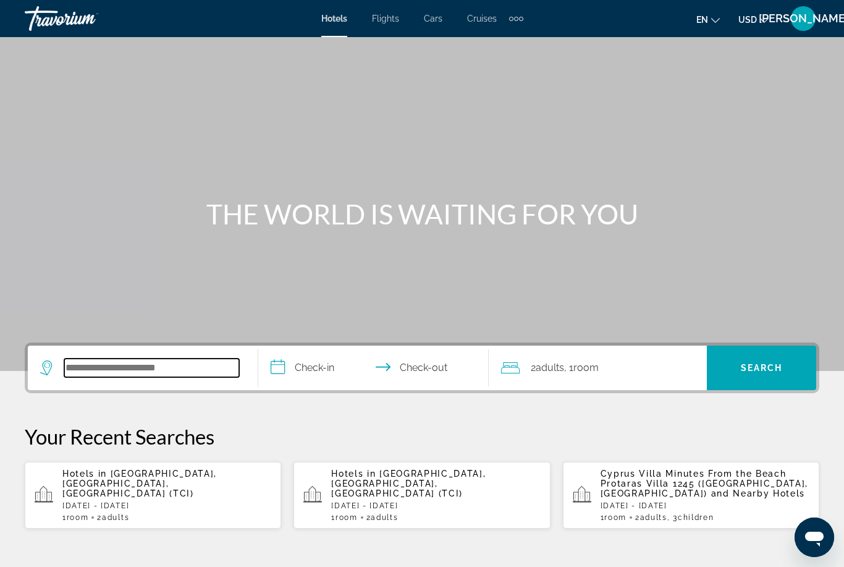
click at [85, 369] on input "Search widget" at bounding box center [151, 368] width 175 height 19
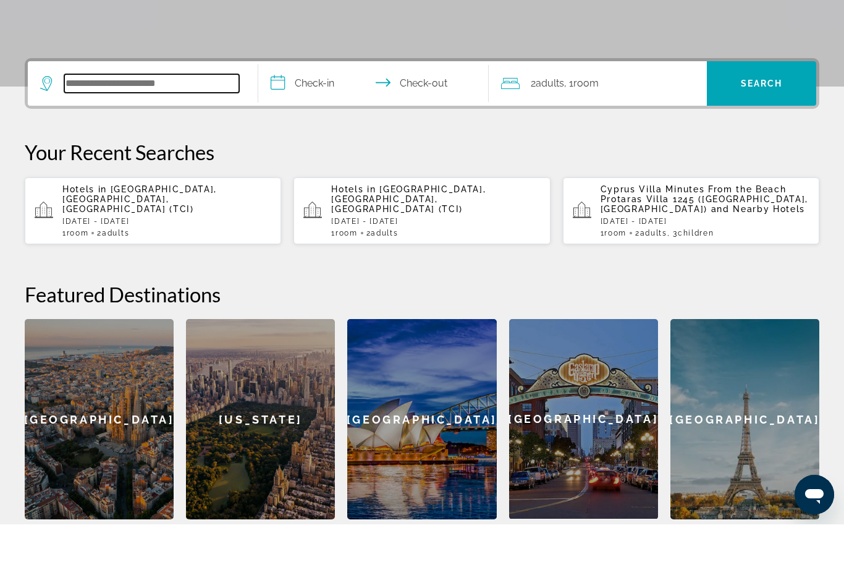
scroll to position [260, 0]
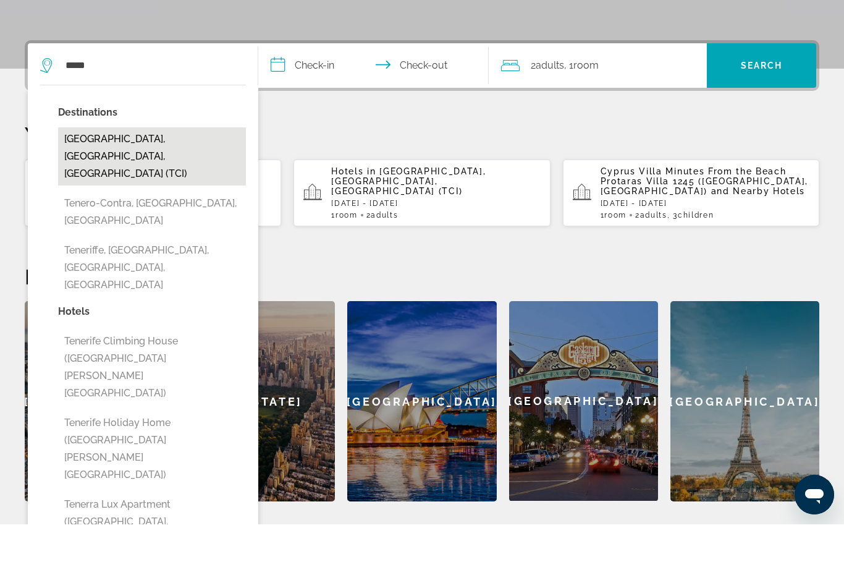
click at [132, 170] on button "[GEOGRAPHIC_DATA], [GEOGRAPHIC_DATA], [GEOGRAPHIC_DATA] (TCI)" at bounding box center [152, 199] width 188 height 58
type input "**********"
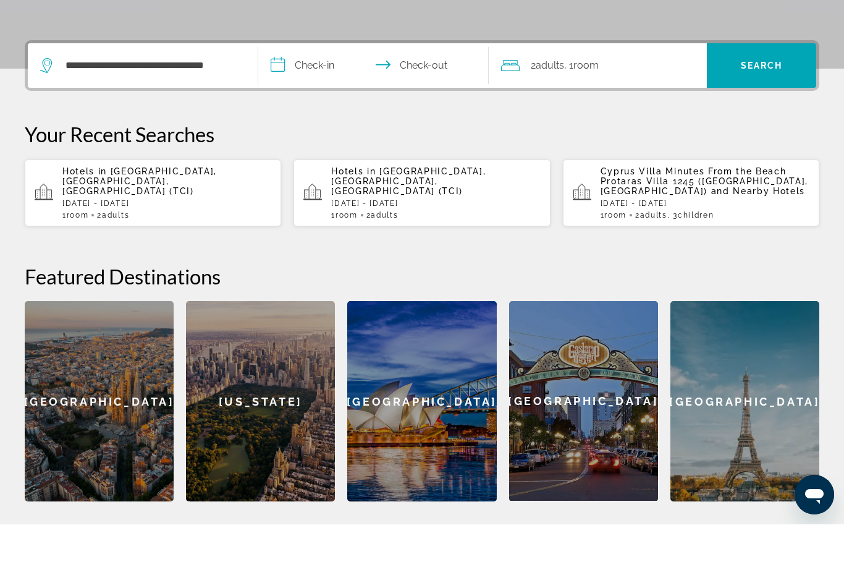
click at [308, 86] on input "**********" at bounding box center [376, 110] width 236 height 48
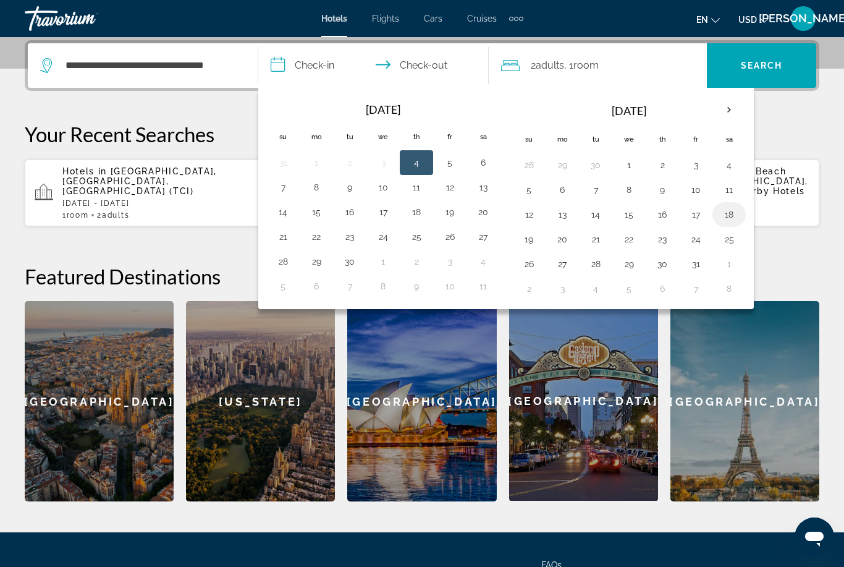
click at [723, 215] on button "18" at bounding box center [730, 214] width 20 height 17
click at [723, 238] on button "25" at bounding box center [730, 239] width 20 height 17
type input "**********"
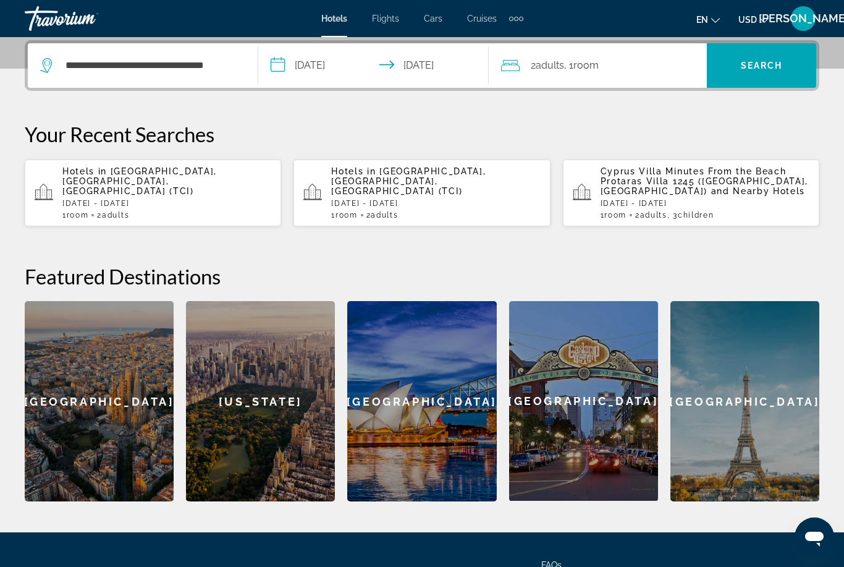
click at [647, 67] on div "2 Adult Adults , 1 Room rooms" at bounding box center [604, 65] width 206 height 17
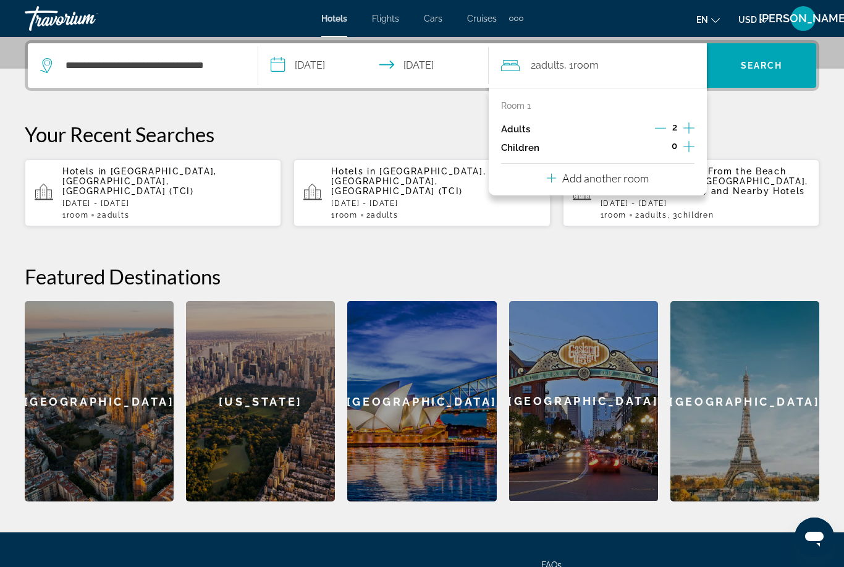
click at [686, 150] on icon "Increment children" at bounding box center [689, 146] width 11 height 15
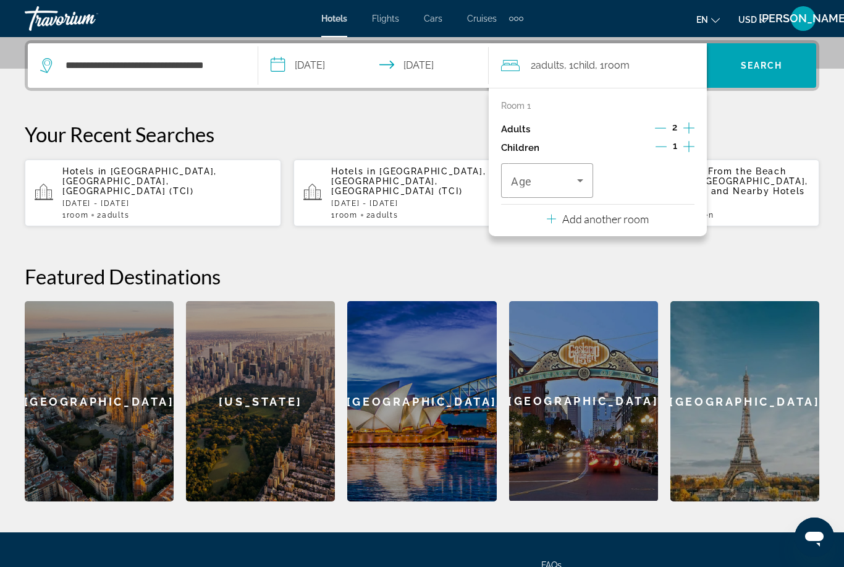
click at [681, 148] on div "1" at bounding box center [675, 147] width 39 height 19
click at [684, 153] on button "Increment children" at bounding box center [689, 147] width 11 height 19
click at [689, 151] on icon "Increment children" at bounding box center [689, 146] width 11 height 15
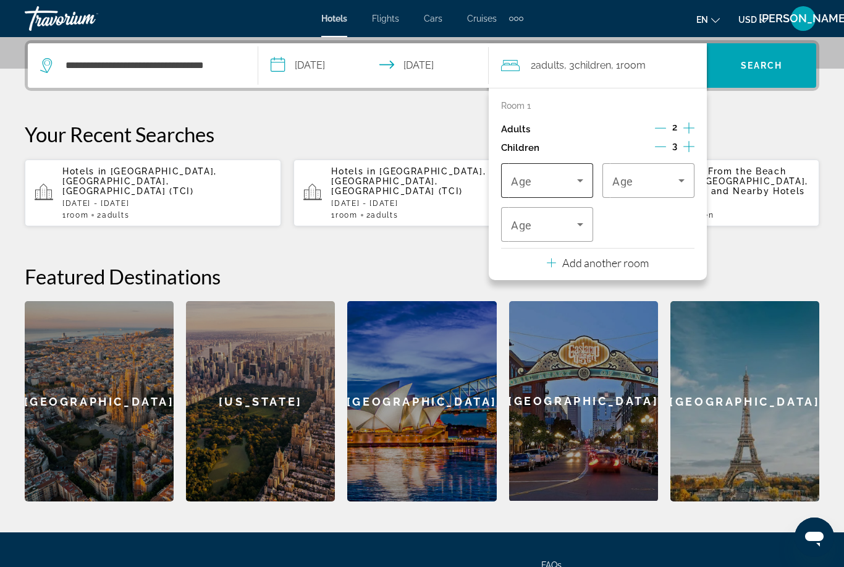
click at [568, 176] on span "Travelers: 2 adults, 3 children" at bounding box center [544, 180] width 66 height 15
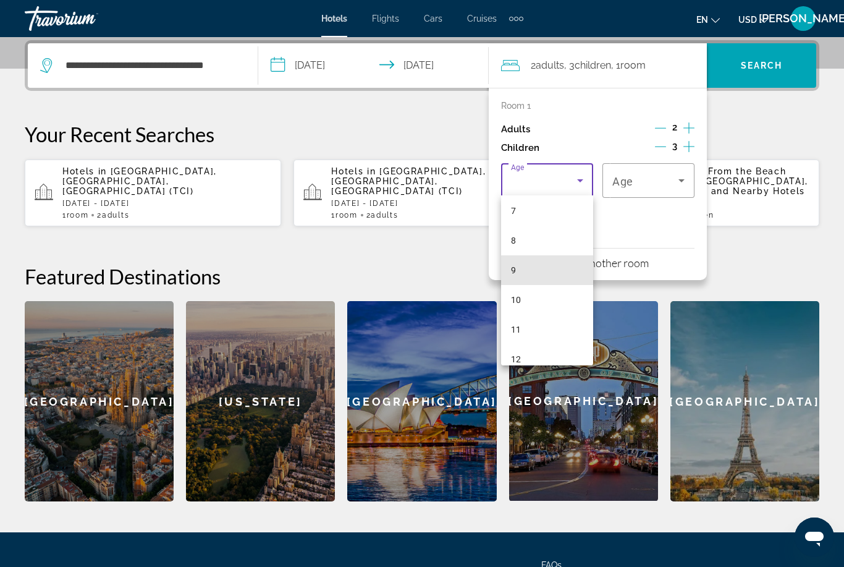
scroll to position [215, 0]
click at [540, 297] on mat-option "10" at bounding box center [547, 298] width 92 height 30
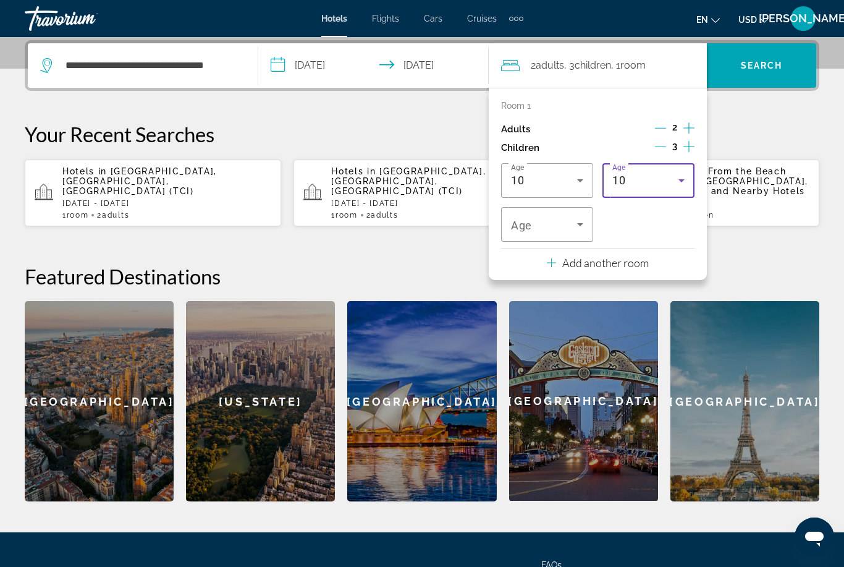
click at [651, 173] on div "10" at bounding box center [646, 180] width 66 height 15
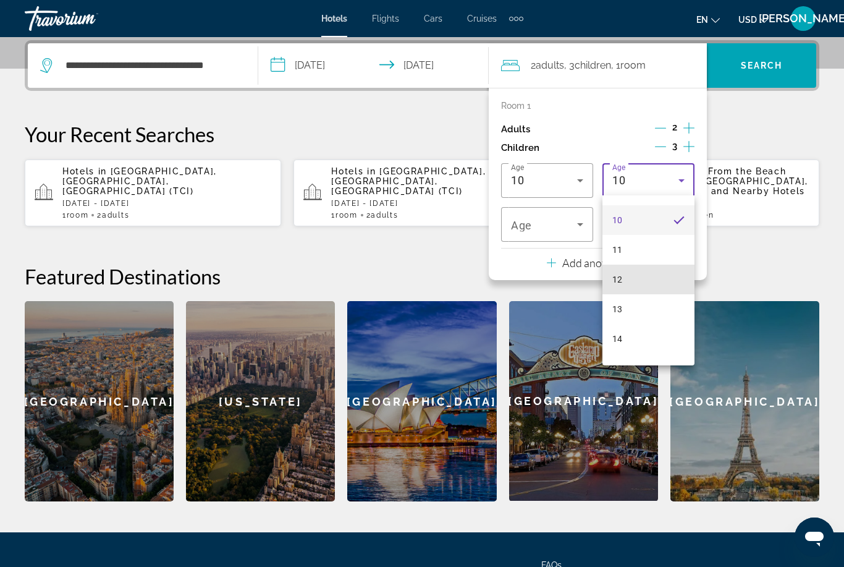
scroll to position [294, 0]
click at [634, 305] on mat-option "13" at bounding box center [649, 307] width 92 height 30
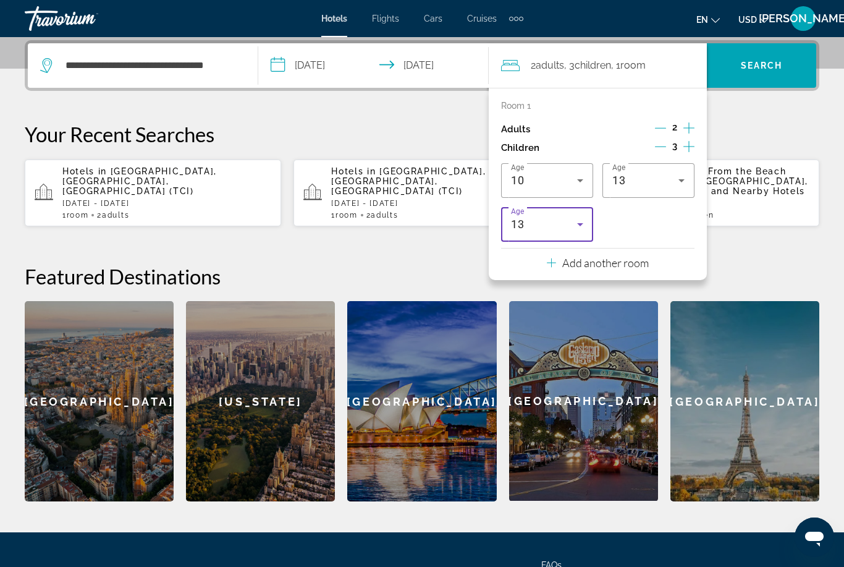
click at [564, 227] on div "13" at bounding box center [544, 224] width 66 height 15
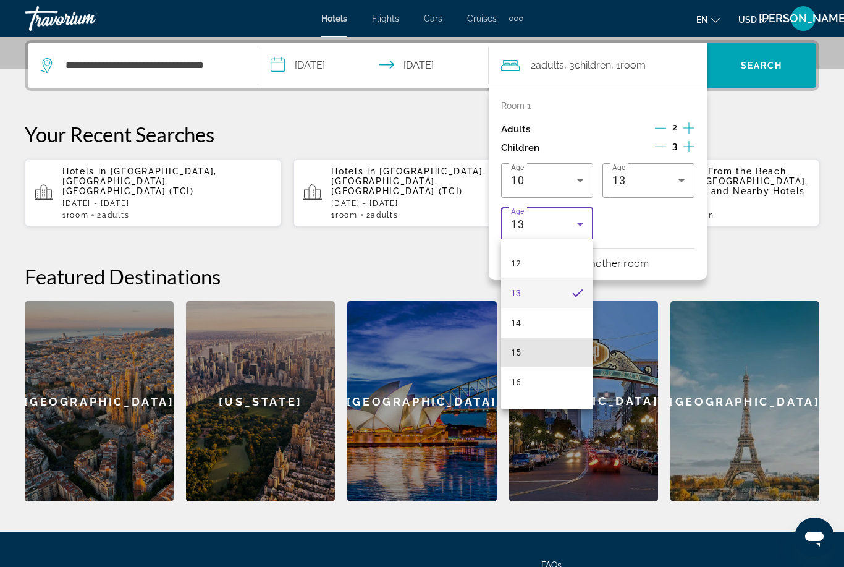
scroll to position [356, 0]
click at [541, 373] on mat-option "16" at bounding box center [547, 378] width 92 height 30
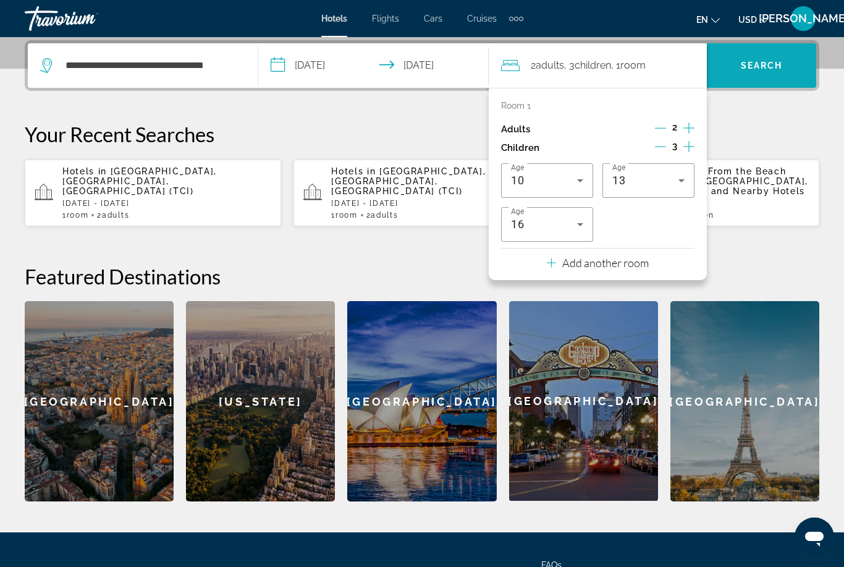
click at [763, 57] on span "Search widget" at bounding box center [761, 66] width 109 height 30
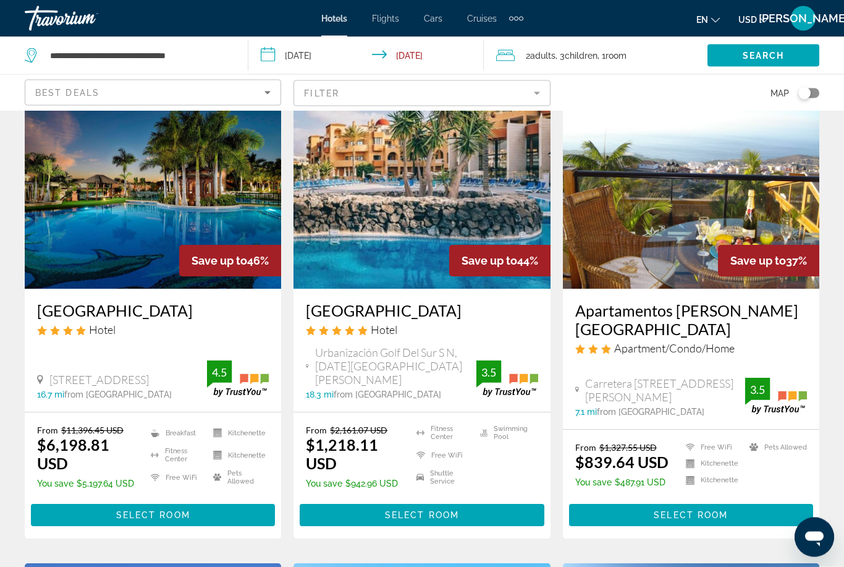
scroll to position [64, 0]
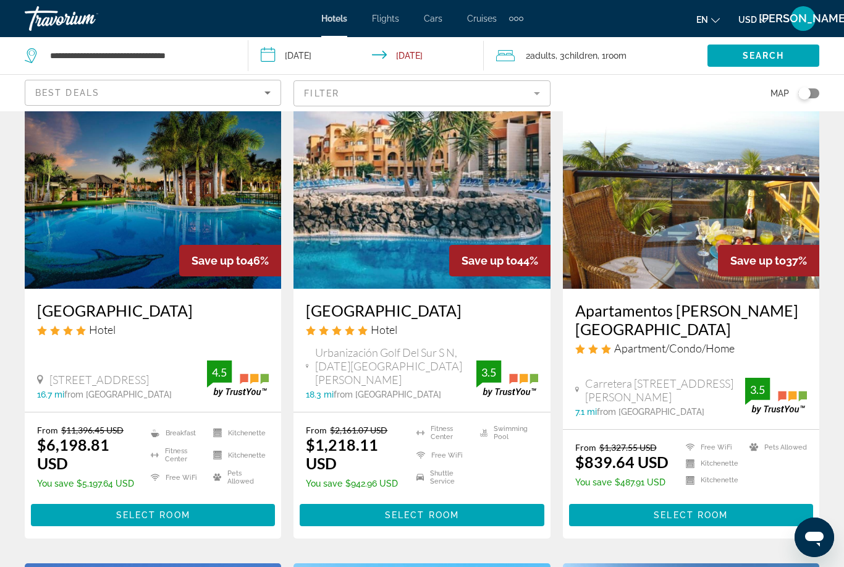
click at [548, 93] on mat-form-field "Filter" at bounding box center [422, 93] width 257 height 26
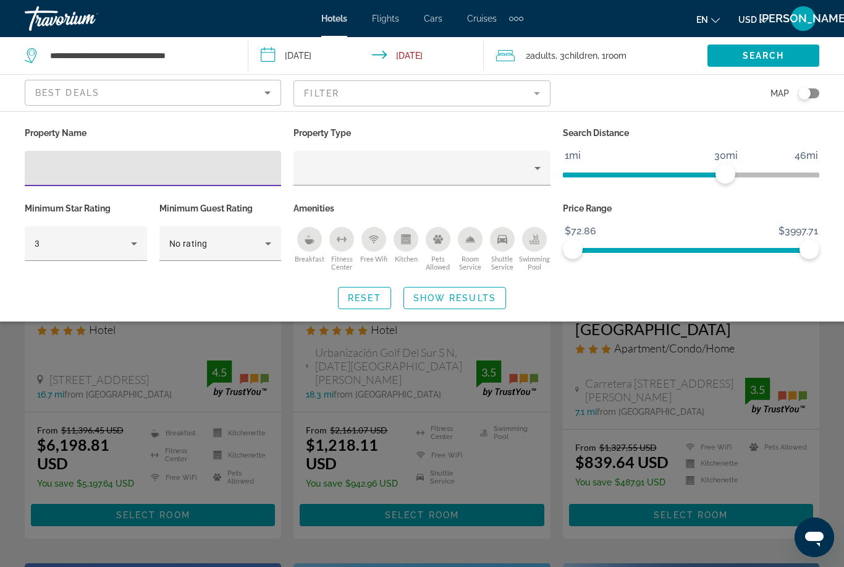
click at [182, 399] on div "Search widget" at bounding box center [422, 375] width 844 height 381
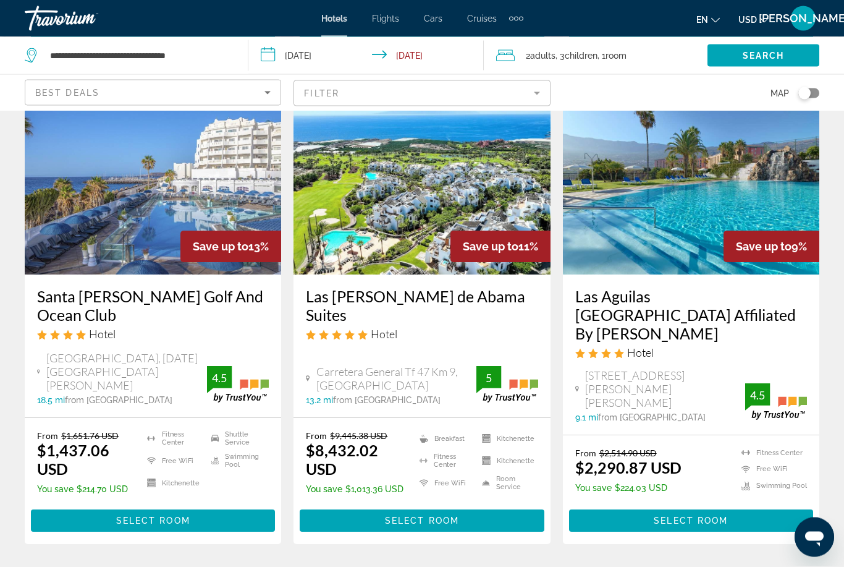
scroll to position [559, 0]
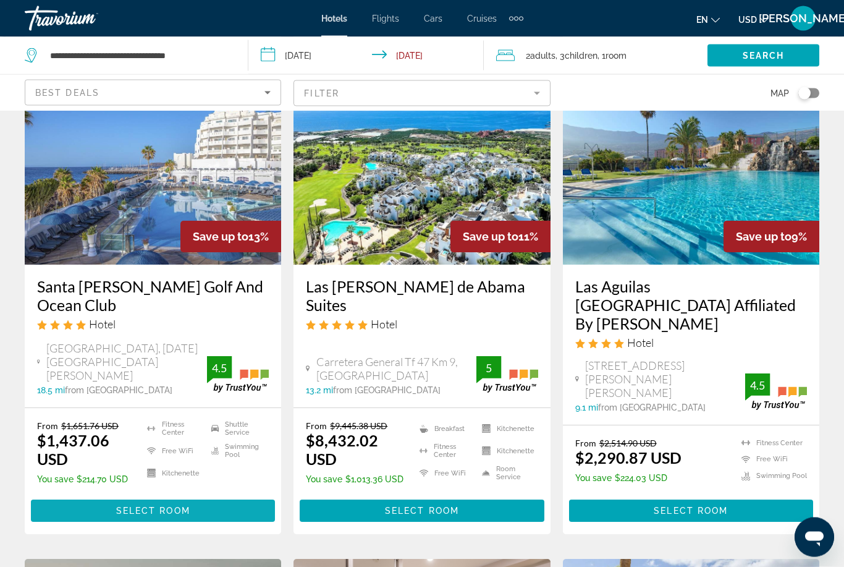
click at [152, 506] on span "Main content" at bounding box center [153, 511] width 244 height 30
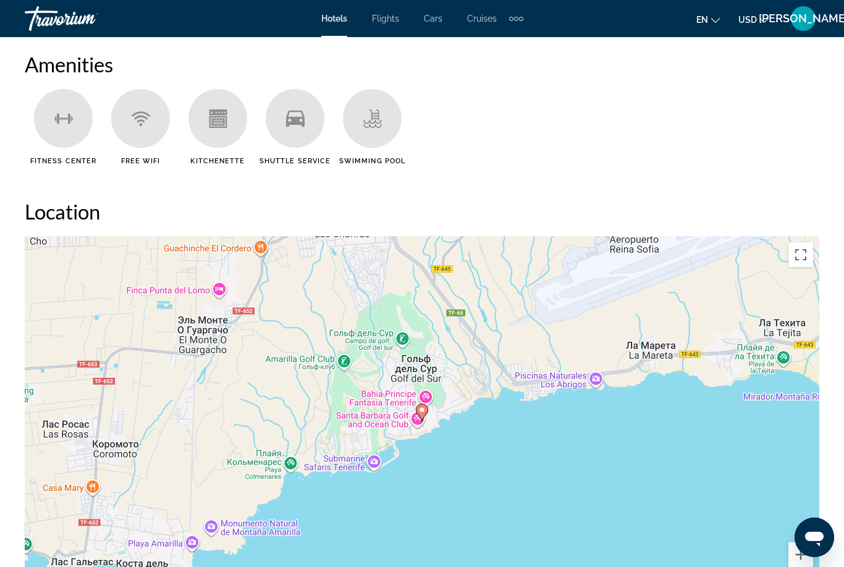
scroll to position [1226, 0]
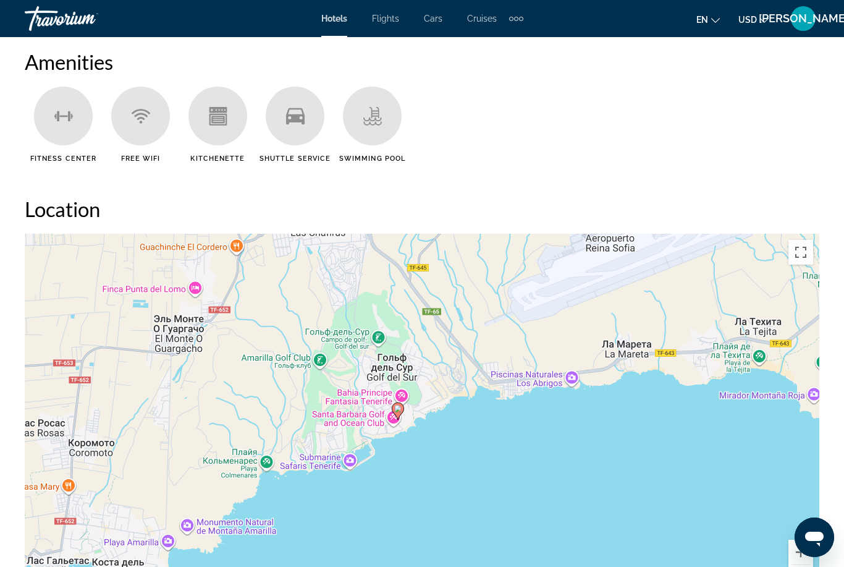
drag, startPoint x: 431, startPoint y: 414, endPoint x: 405, endPoint y: 416, distance: 26.6
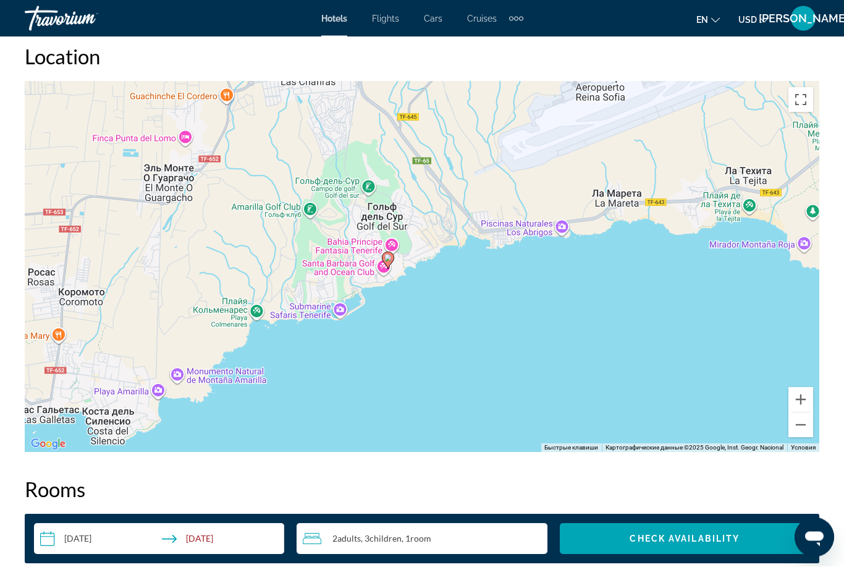
scroll to position [1379, 0]
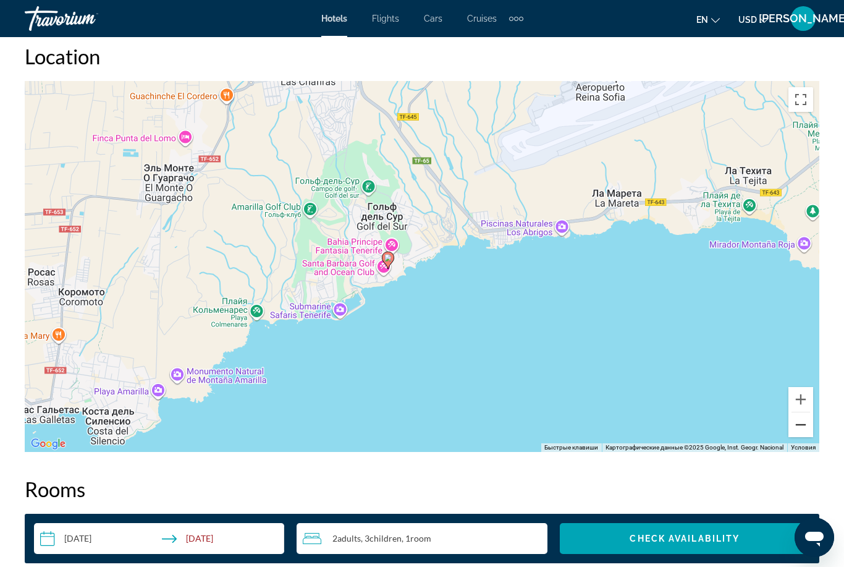
click at [804, 436] on button "Уменьшить" at bounding box center [801, 424] width 25 height 25
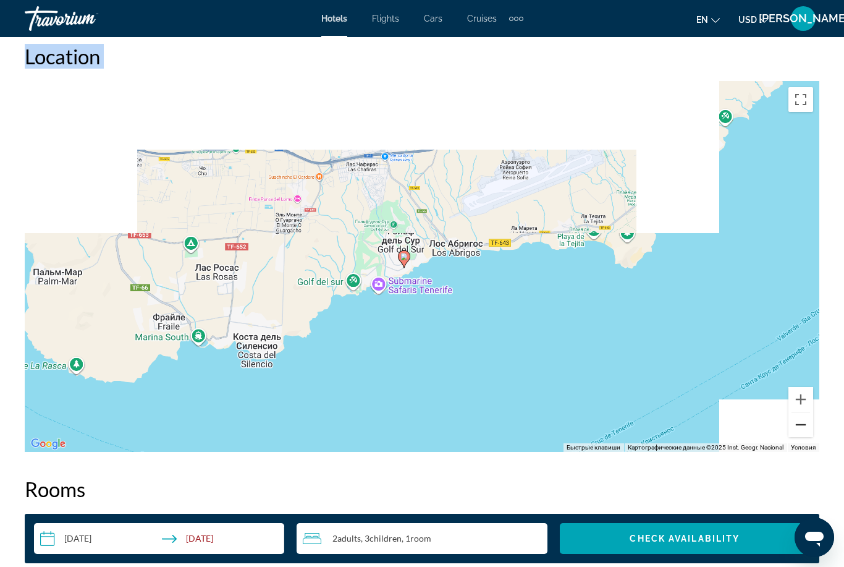
click at [804, 436] on button "Уменьшить" at bounding box center [801, 424] width 25 height 25
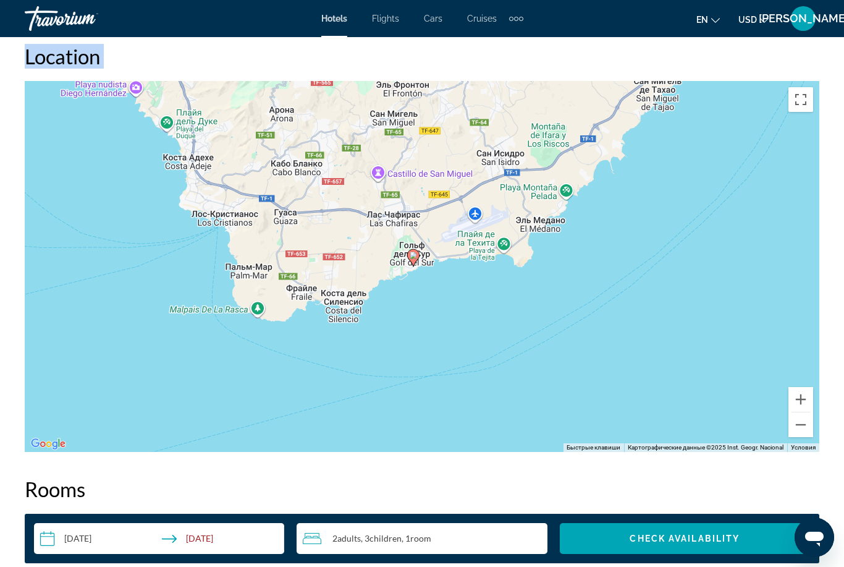
click at [803, 437] on div "Чтобы активировать перетаскивание с помощью клавиатуры, нажмите Alt + Ввод. Пос…" at bounding box center [422, 266] width 795 height 371
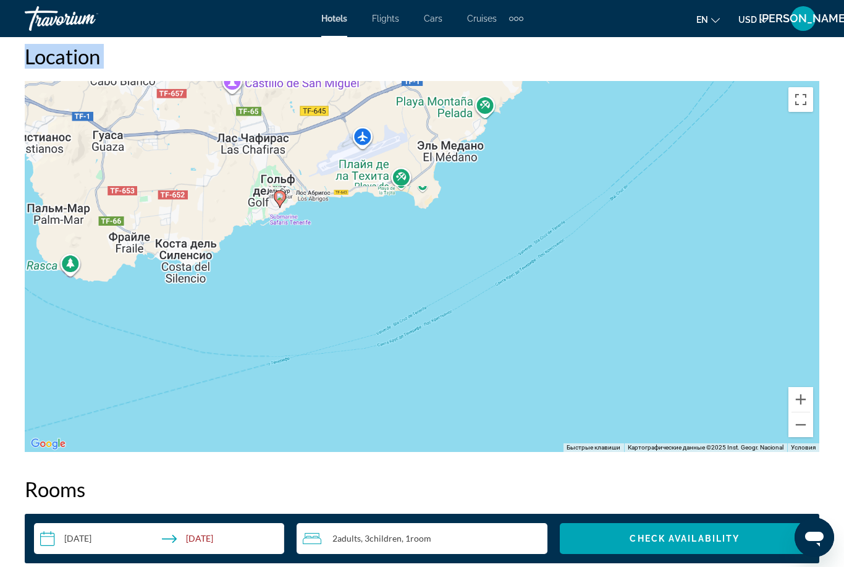
click at [803, 437] on div "Чтобы активировать перетаскивание с помощью клавиатуры, нажмите Alt + Ввод. Пос…" at bounding box center [422, 266] width 795 height 371
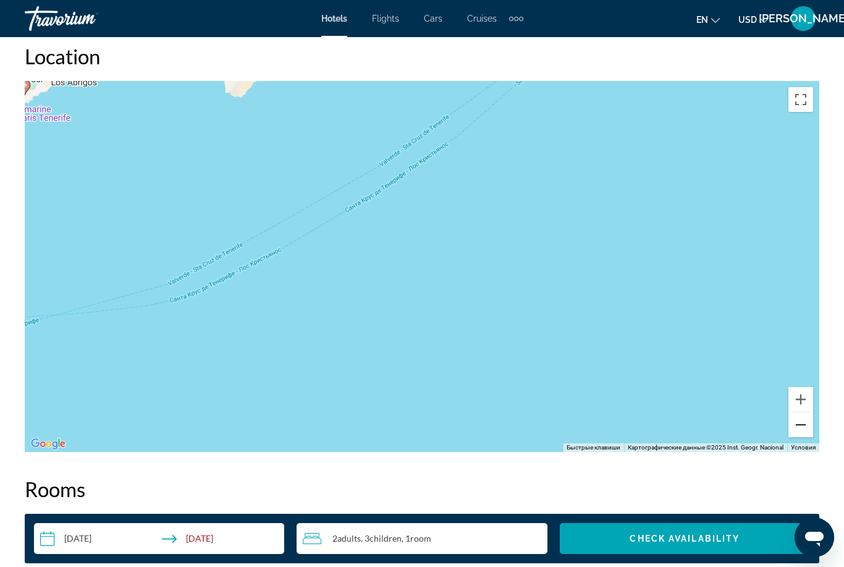
click at [802, 423] on button "Уменьшить" at bounding box center [801, 424] width 25 height 25
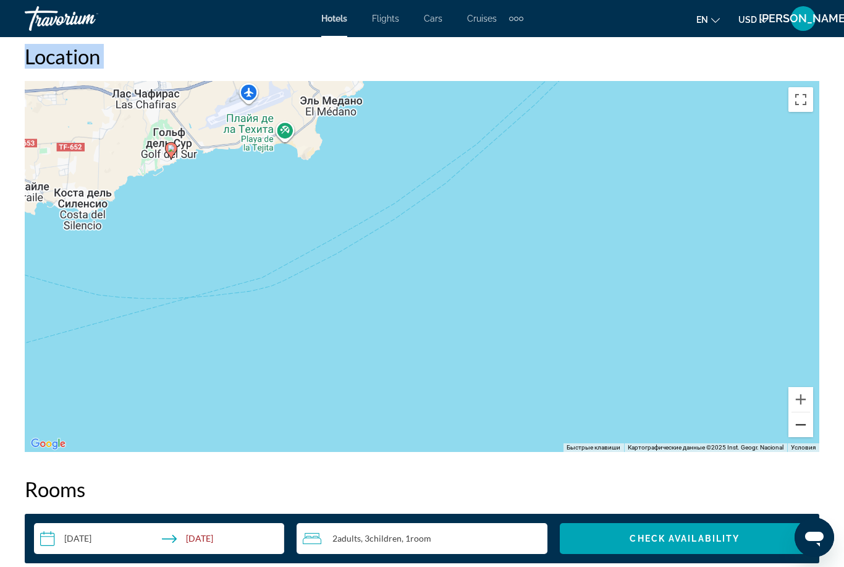
click at [802, 423] on button "Уменьшить" at bounding box center [801, 424] width 25 height 25
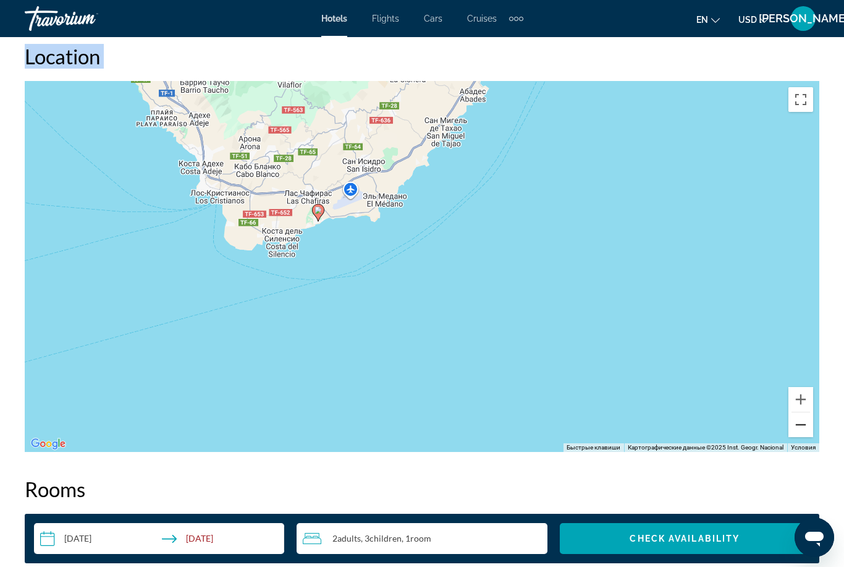
click at [802, 423] on button "Уменьшить" at bounding box center [801, 424] width 25 height 25
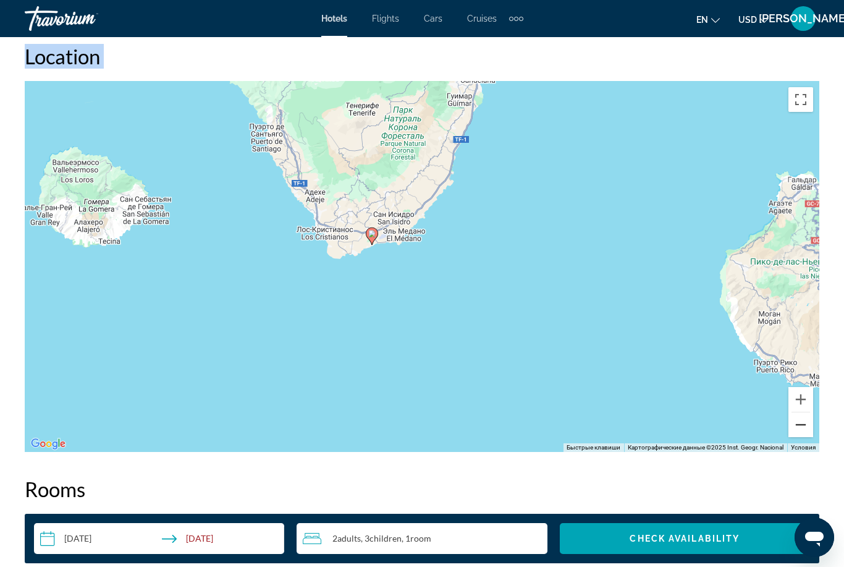
click at [802, 424] on button "Уменьшить" at bounding box center [801, 424] width 25 height 25
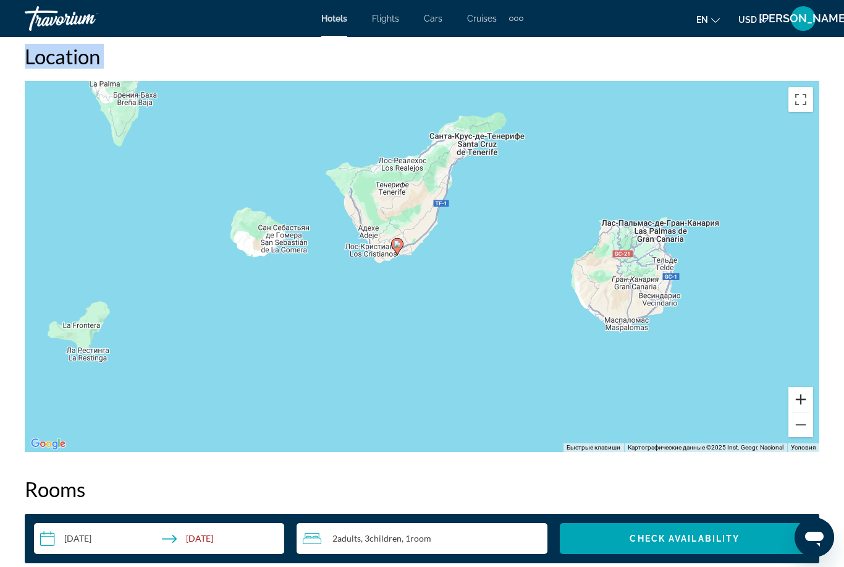
click at [801, 407] on button "Увеличить" at bounding box center [801, 399] width 25 height 25
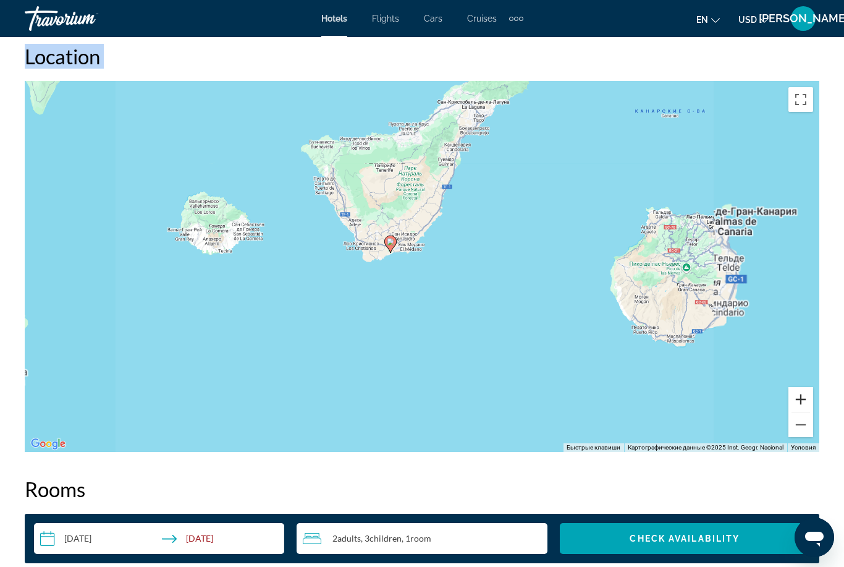
click at [801, 407] on button "Увеличить" at bounding box center [801, 399] width 25 height 25
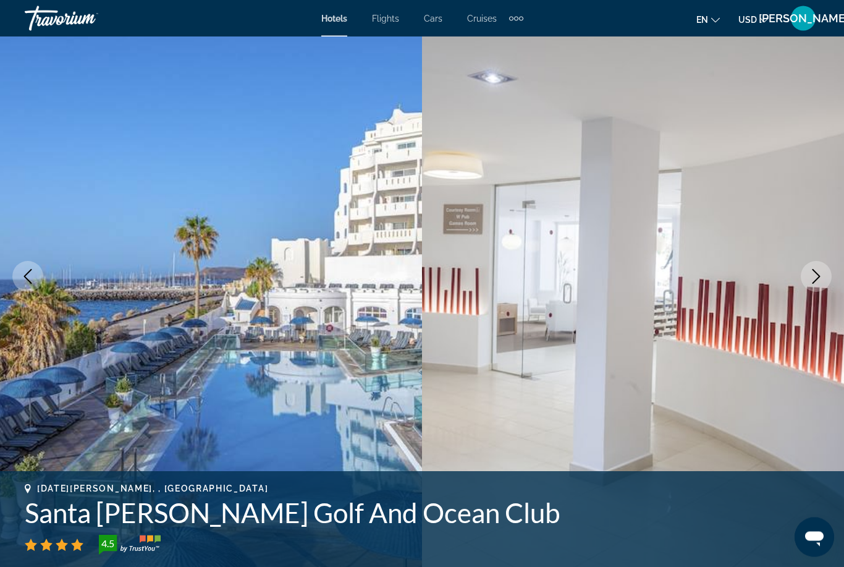
scroll to position [41, 0]
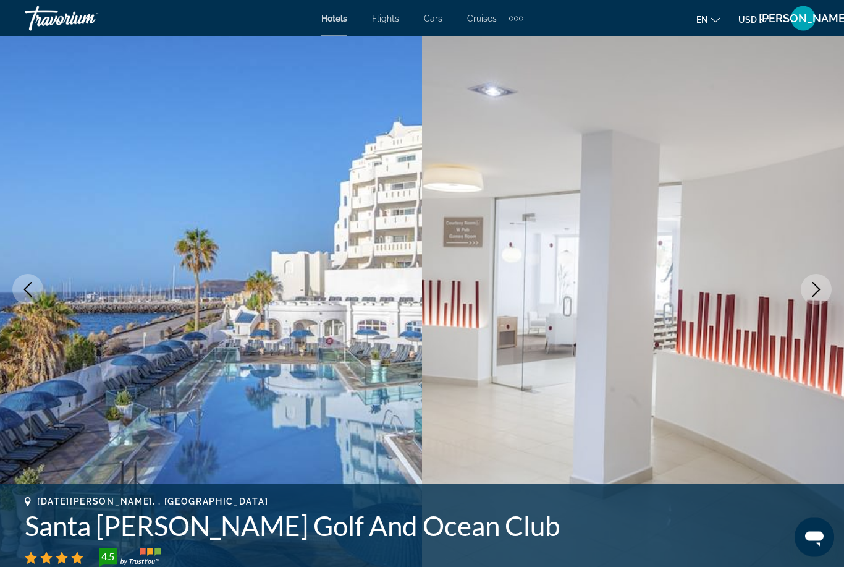
click at [56, 12] on div "Travorium" at bounding box center [87, 18] width 124 height 32
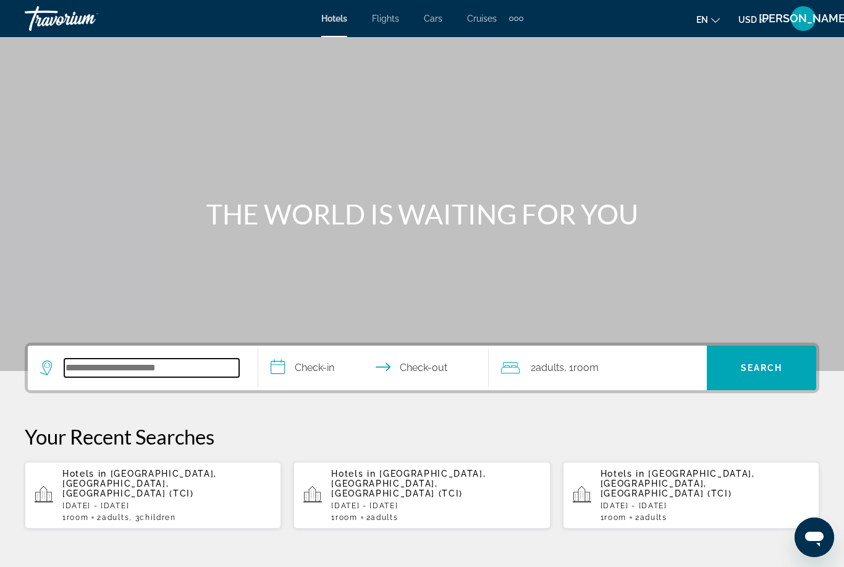
click at [94, 359] on input "Search widget" at bounding box center [151, 368] width 175 height 19
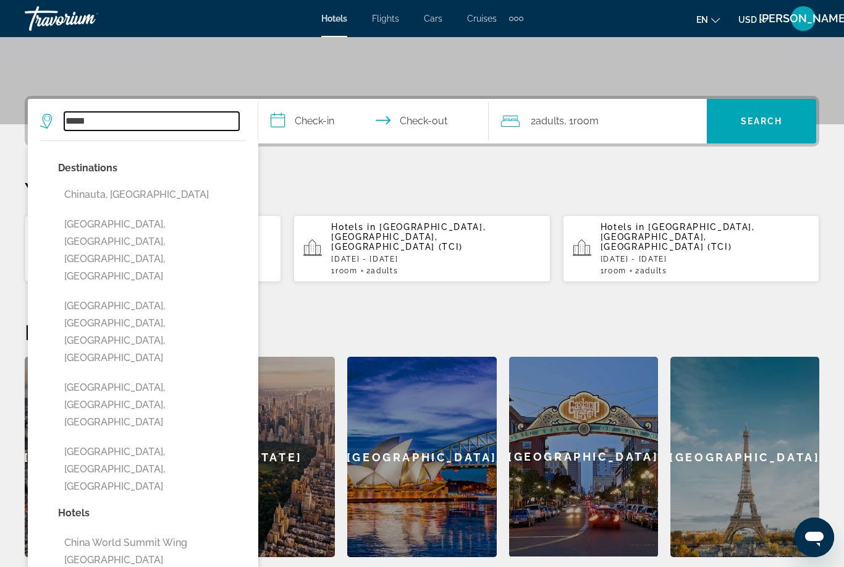
scroll to position [245, 0]
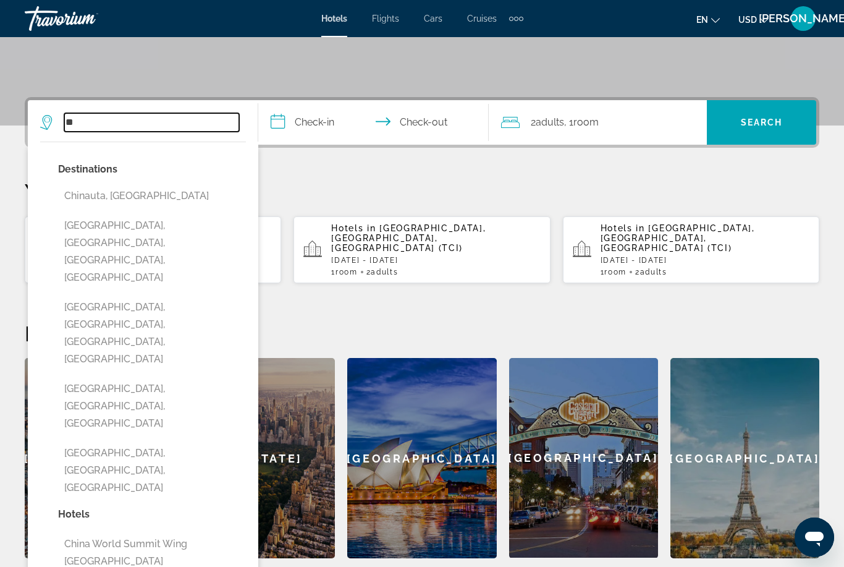
type input "*"
click at [594, 189] on p "Your Recent Searches" at bounding box center [422, 191] width 795 height 25
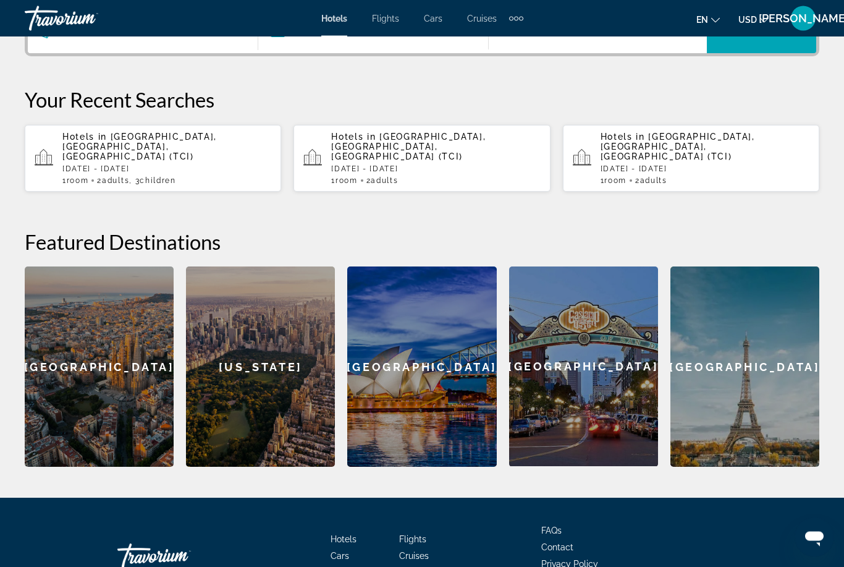
scroll to position [368, 0]
